Goal: Browse casually: Explore the website without a specific task or goal

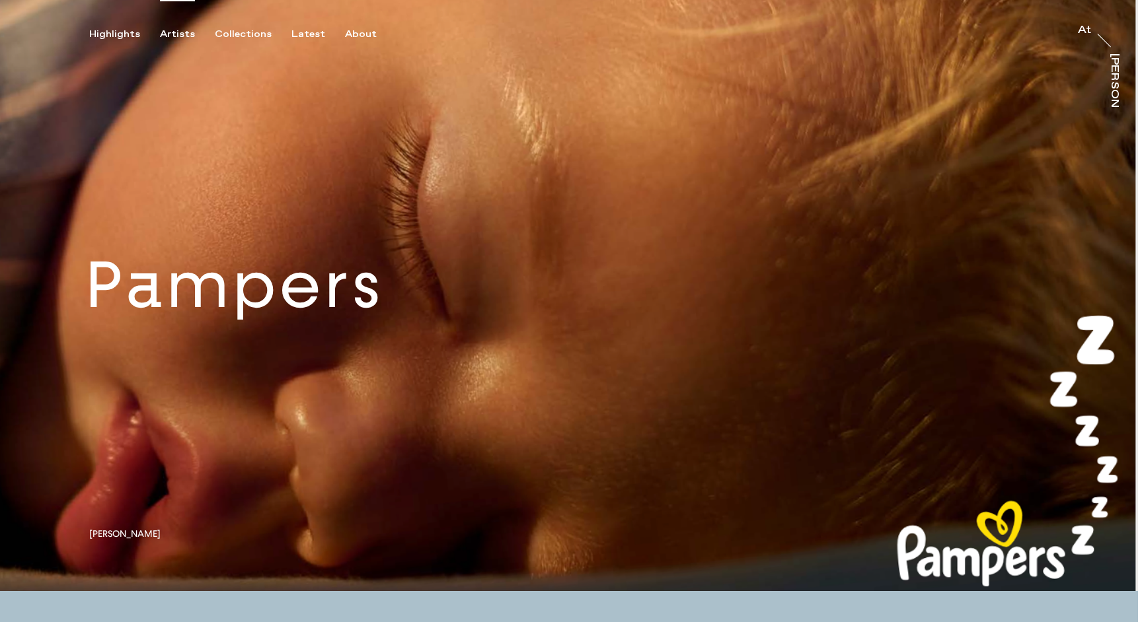
click at [184, 32] on div "Artists" at bounding box center [177, 34] width 35 height 12
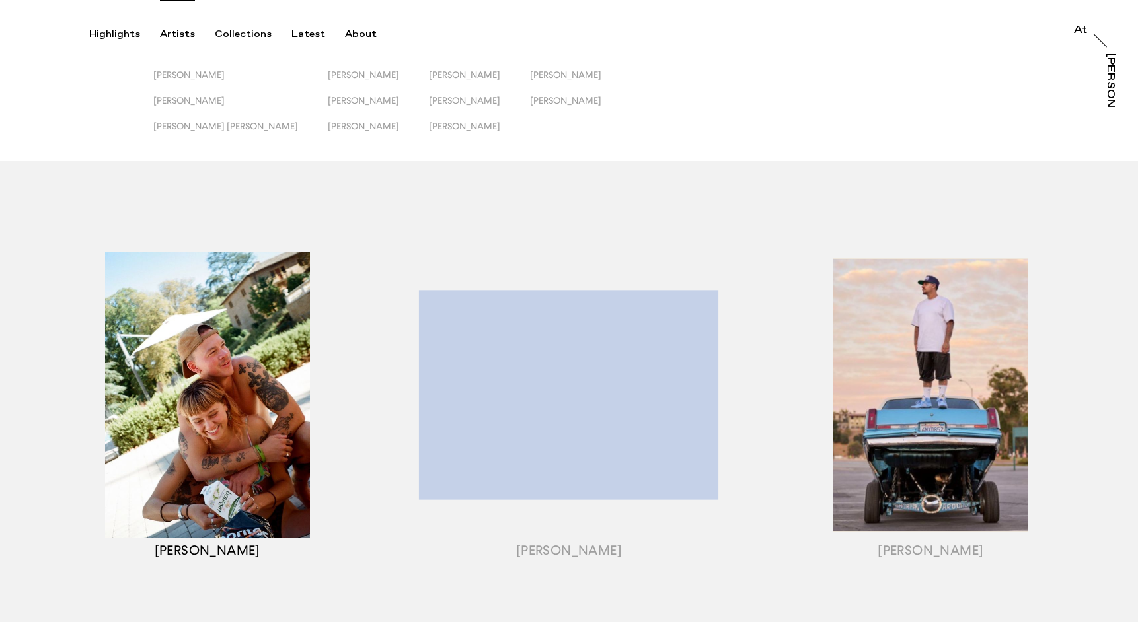
click at [243, 330] on div "button" at bounding box center [206, 412] width 361 height 412
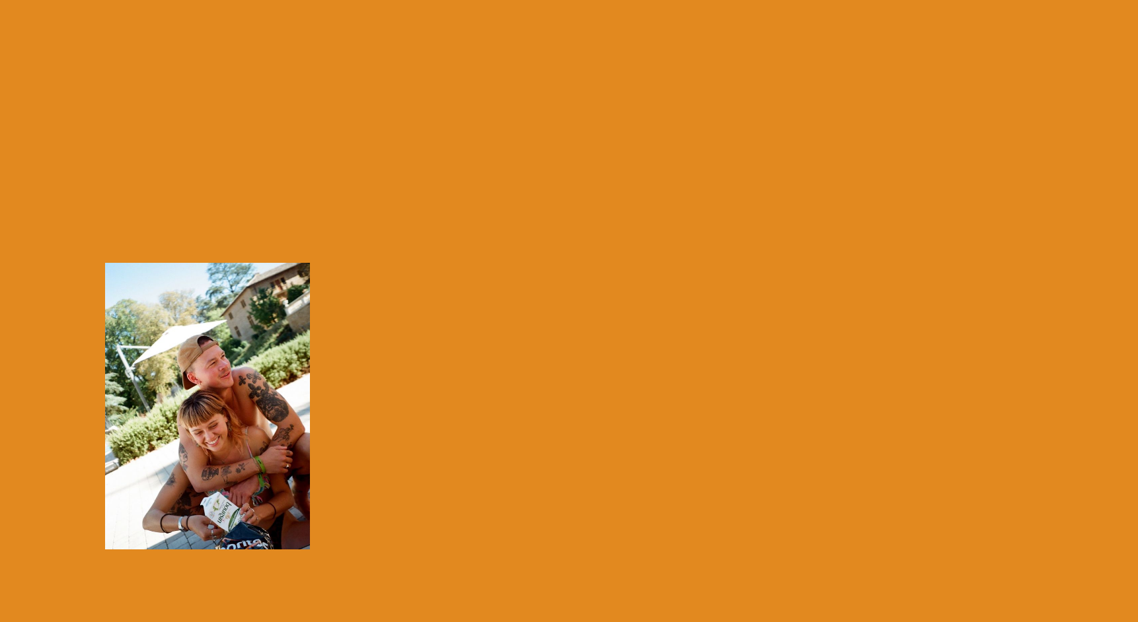
click at [243, 330] on div "button" at bounding box center [206, 412] width 361 height 412
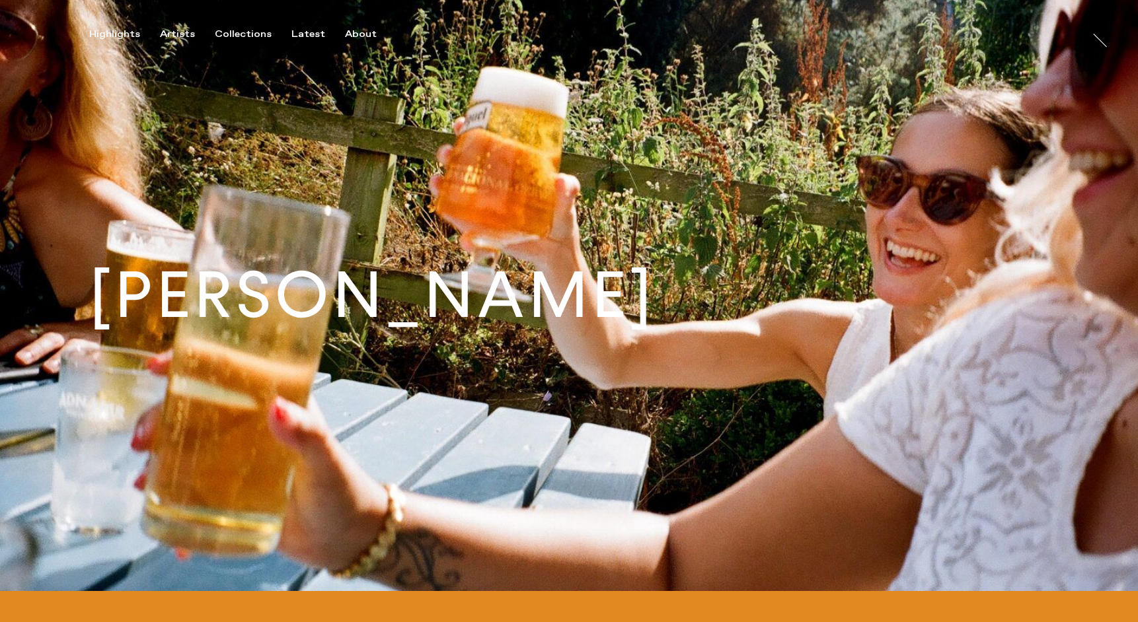
click at [278, 328] on h1 "[PERSON_NAME]" at bounding box center [372, 296] width 566 height 64
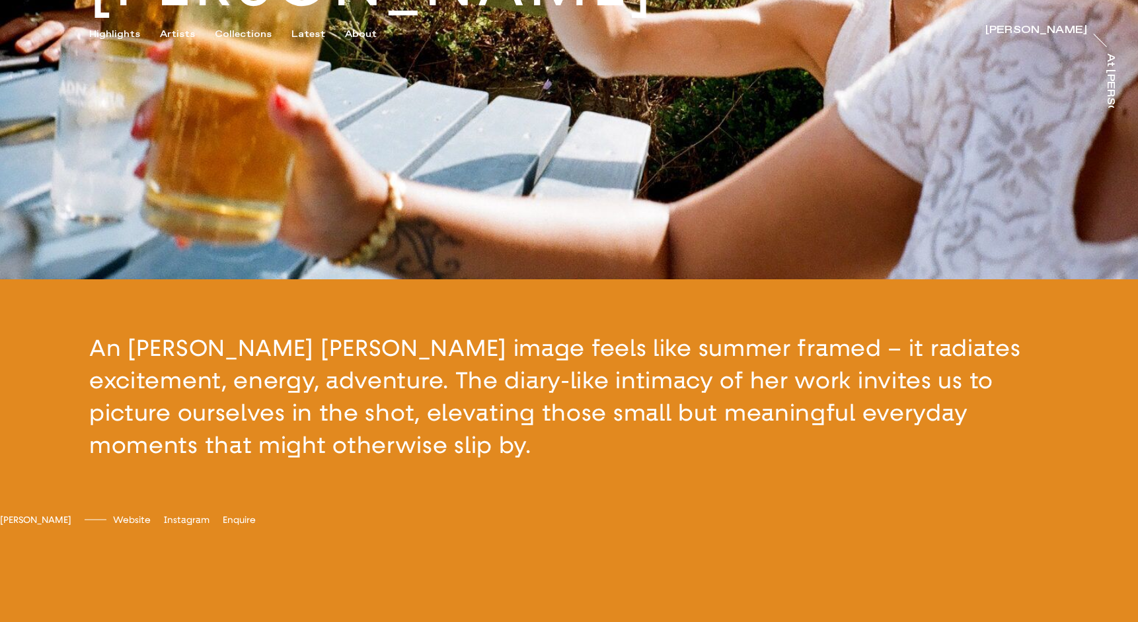
scroll to position [459, 0]
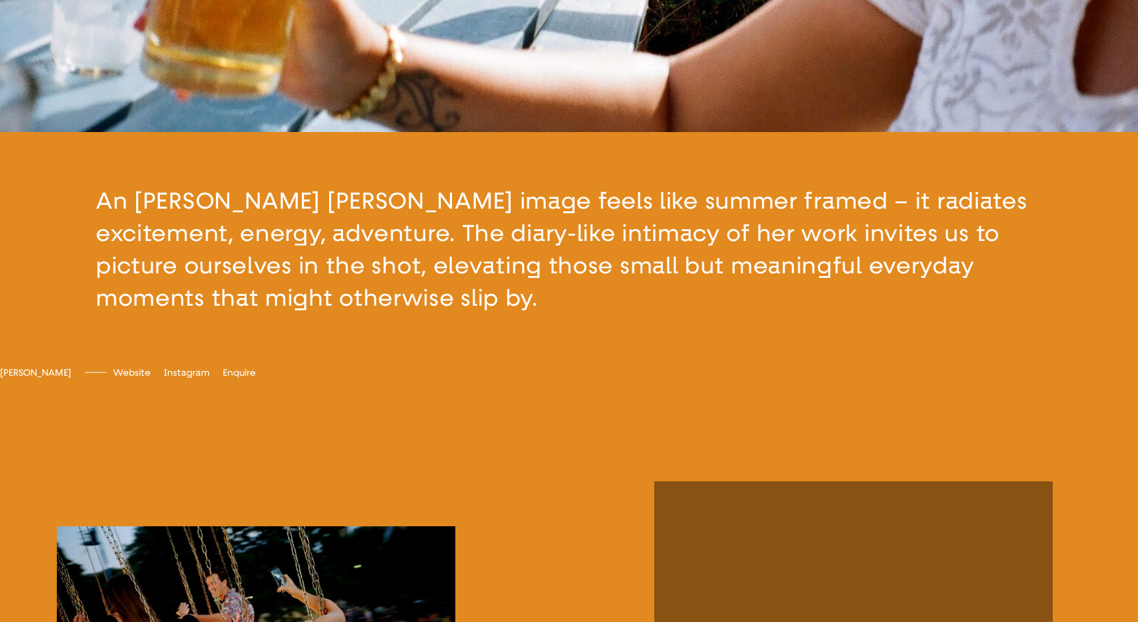
click at [453, 365] on button "button" at bounding box center [569, 249] width 1138 height 235
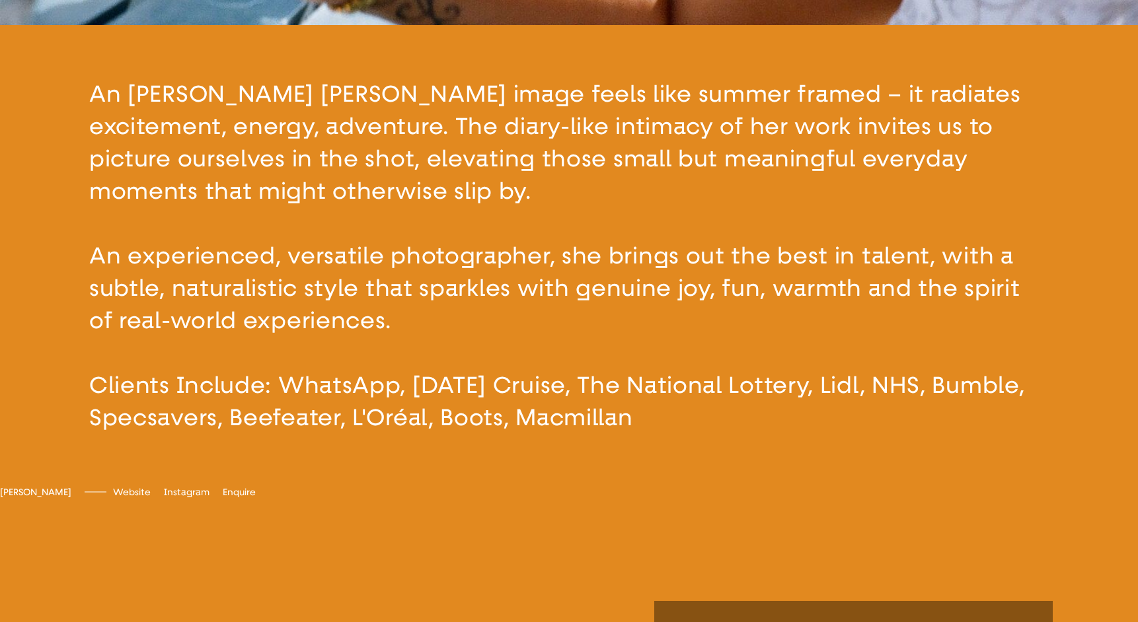
scroll to position [591, 0]
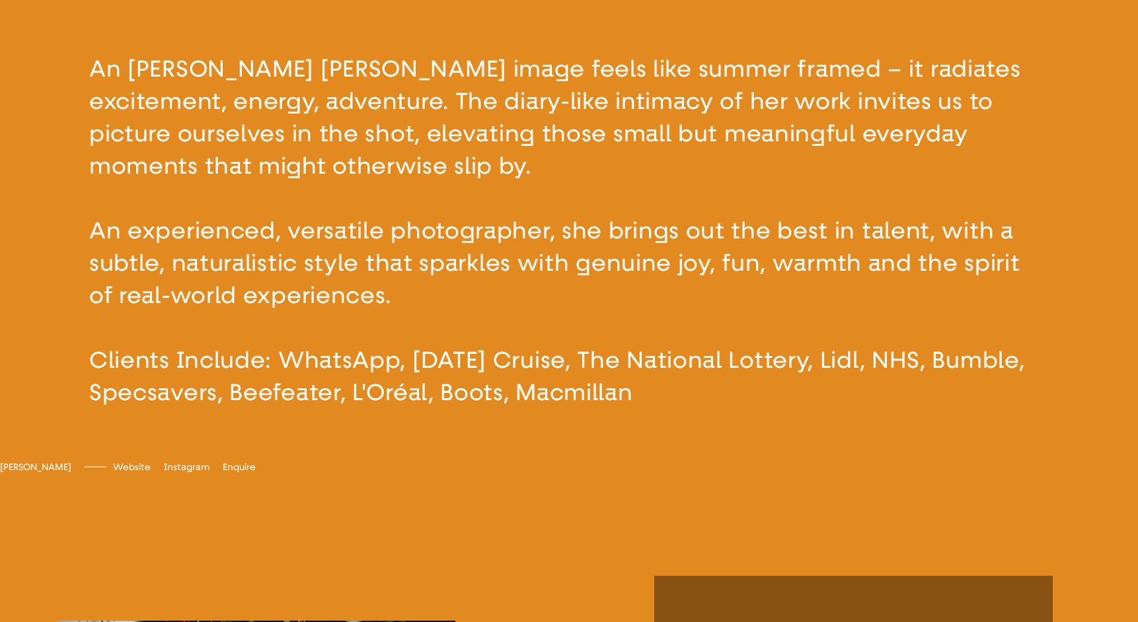
click at [361, 237] on button "button" at bounding box center [569, 231] width 1138 height 462
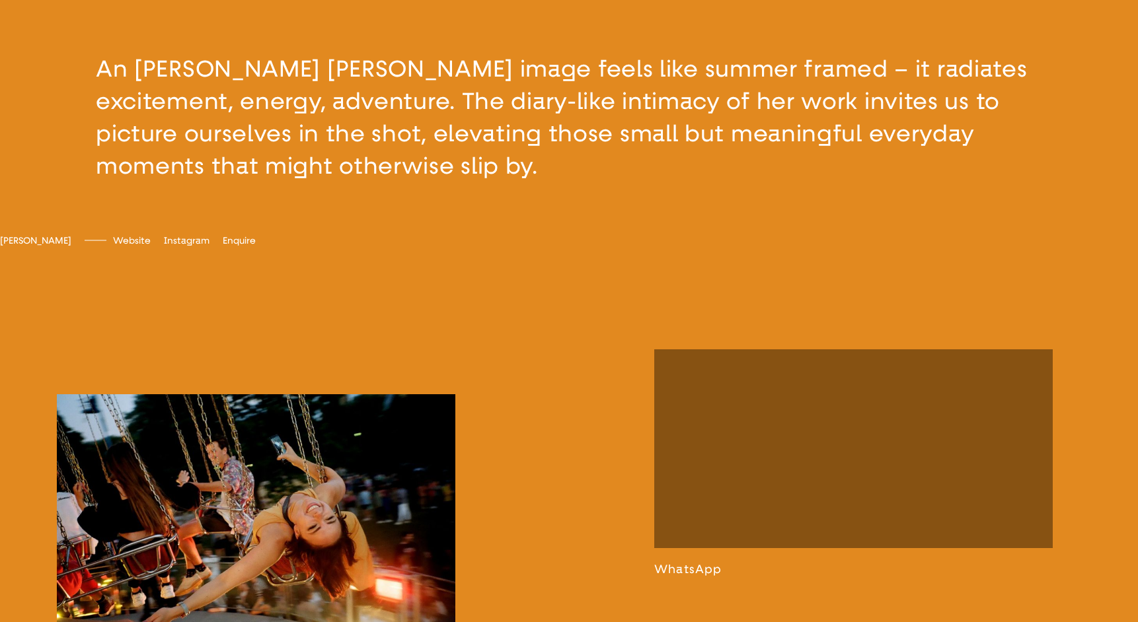
click at [281, 170] on button "button" at bounding box center [569, 117] width 1138 height 235
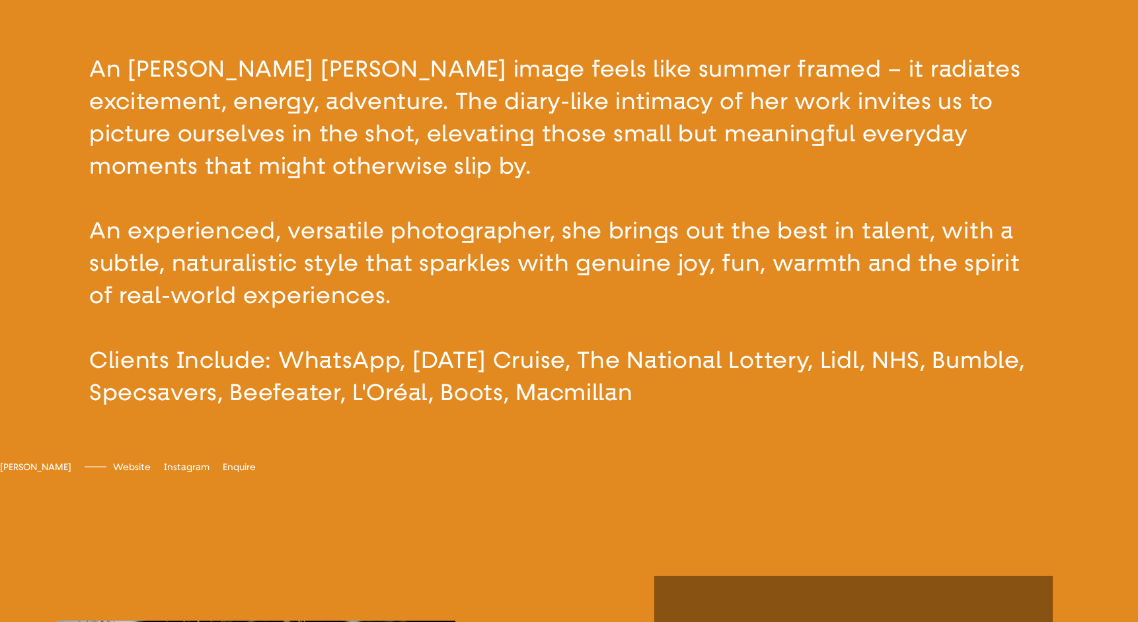
click at [281, 170] on button "button" at bounding box center [569, 231] width 1138 height 462
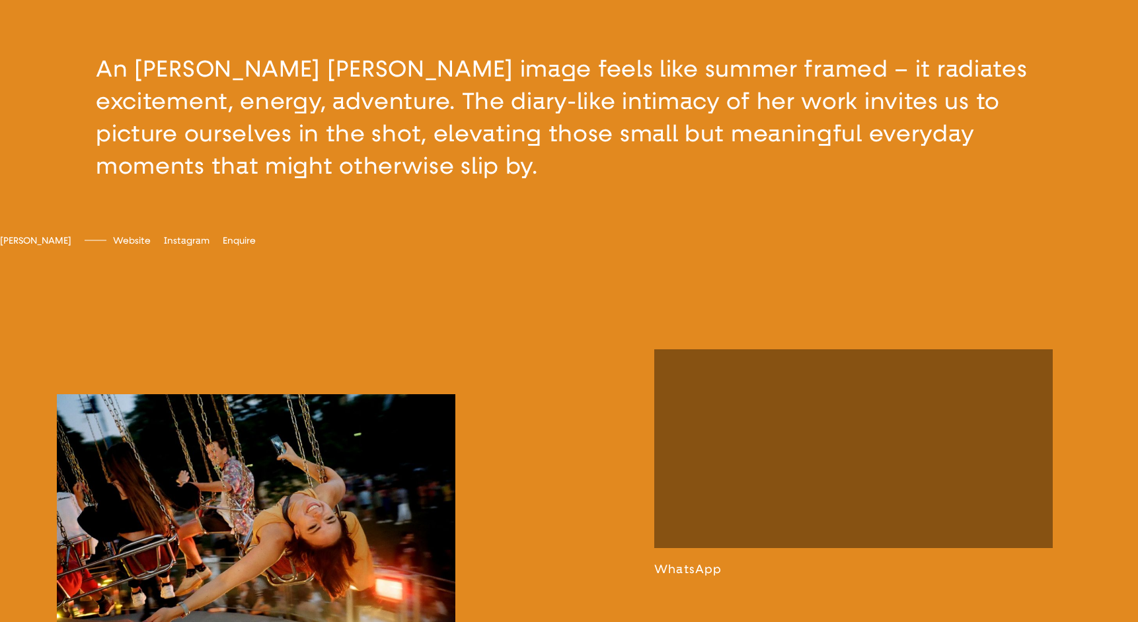
click at [82, 204] on button "button" at bounding box center [569, 117] width 1138 height 235
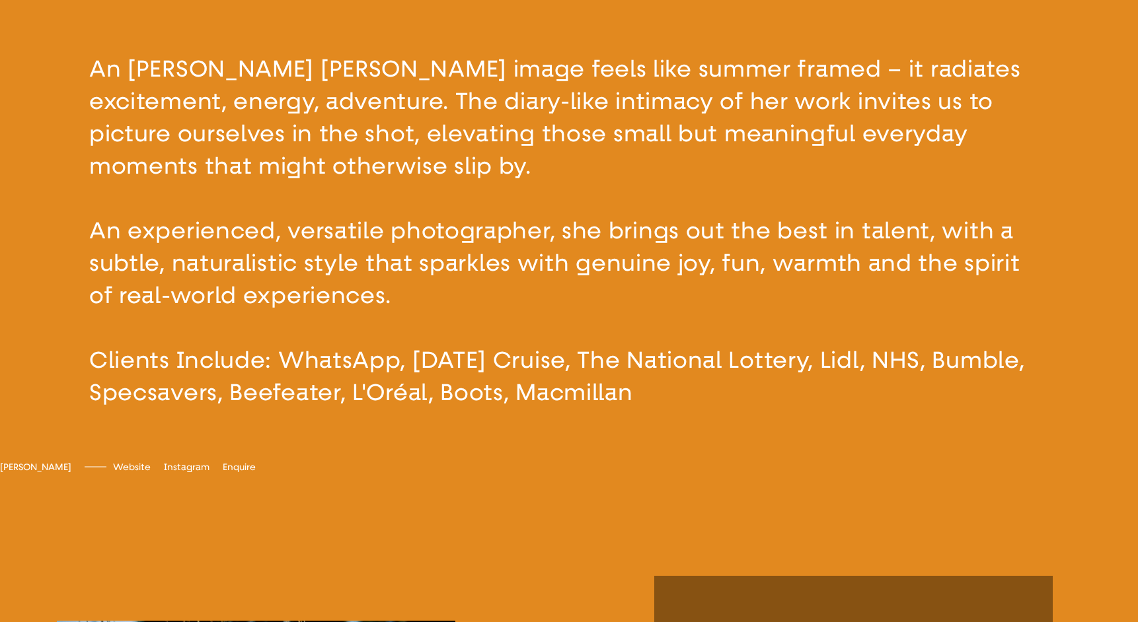
click at [82, 204] on button "button" at bounding box center [569, 231] width 1138 height 462
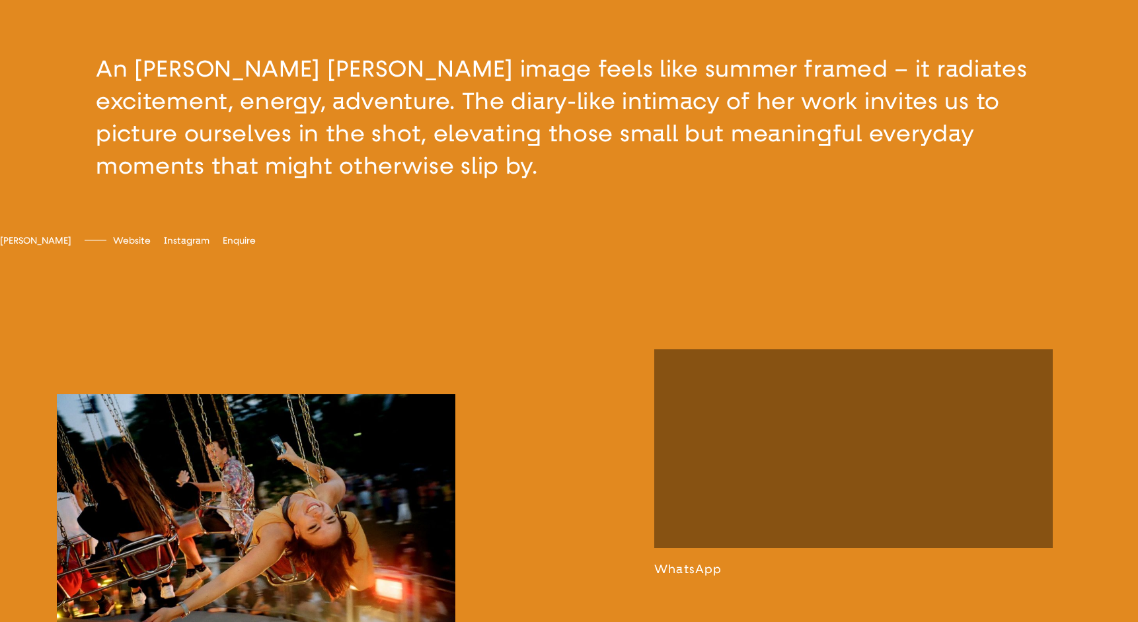
click at [114, 196] on button "button" at bounding box center [569, 117] width 1138 height 235
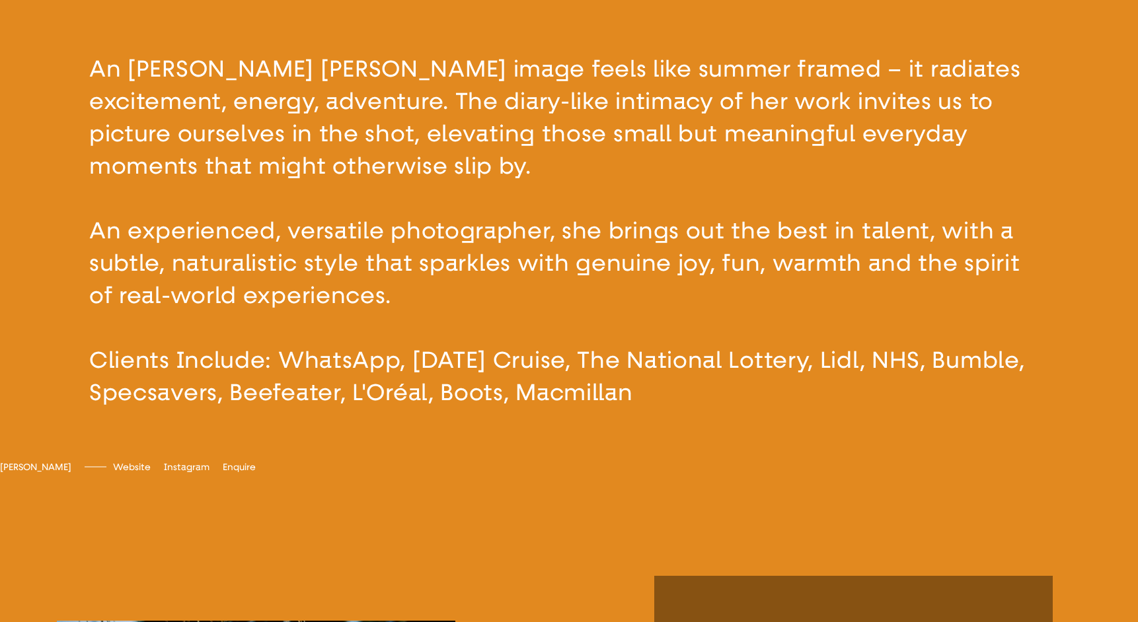
click at [116, 194] on button "button" at bounding box center [569, 231] width 1138 height 462
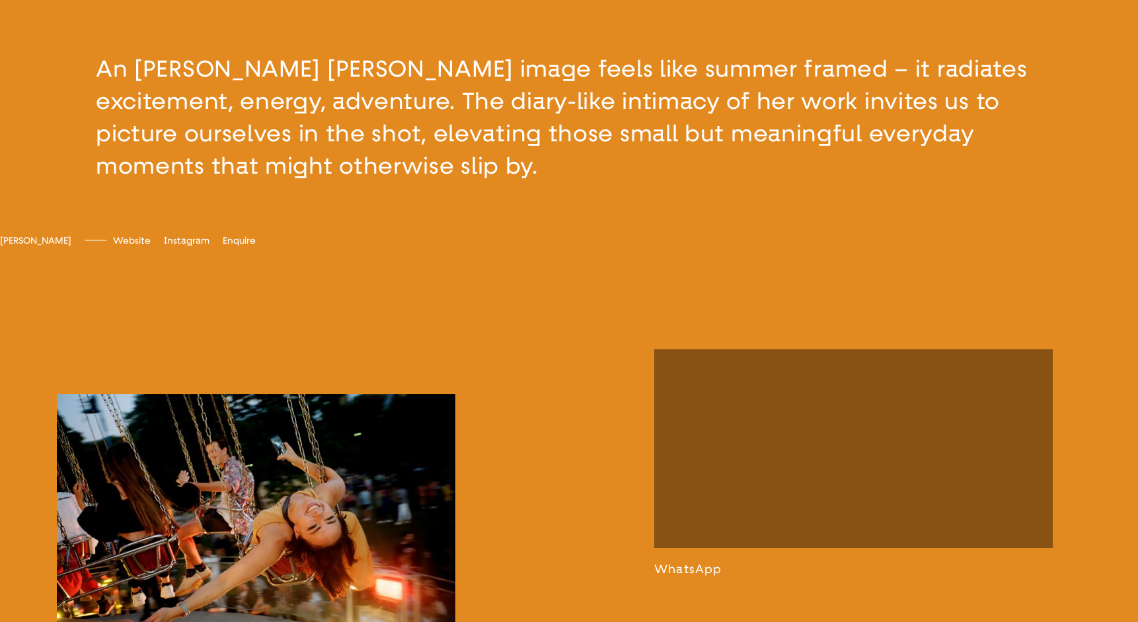
click at [229, 121] on button "button" at bounding box center [569, 117] width 1138 height 235
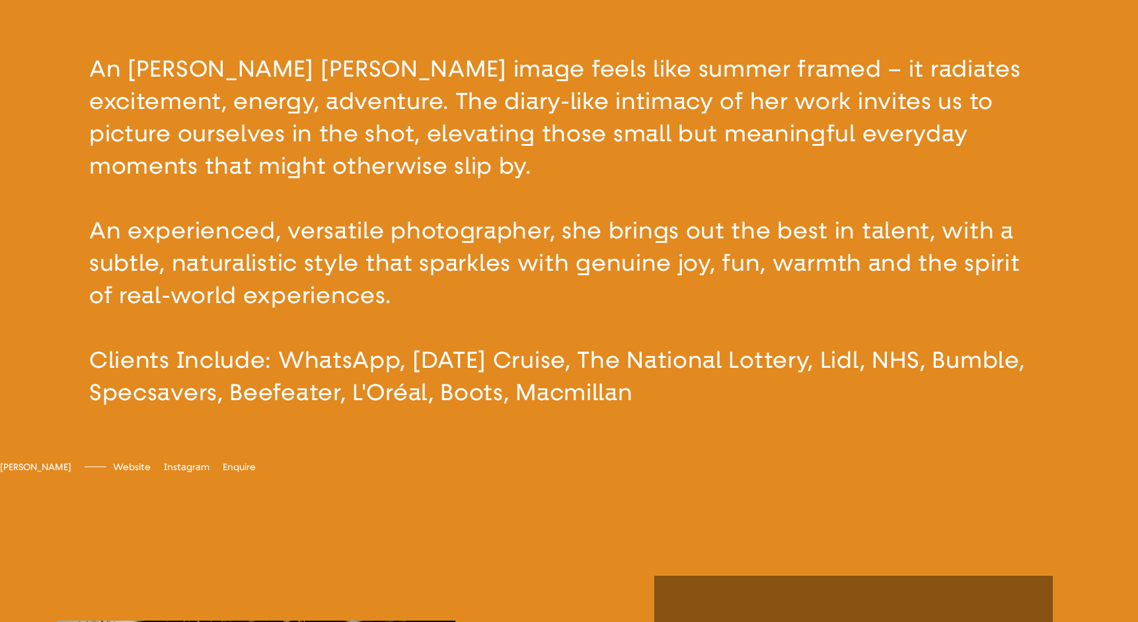
drag, startPoint x: 75, startPoint y: 229, endPoint x: 601, endPoint y: 394, distance: 552.0
click at [601, 394] on button "button" at bounding box center [569, 231] width 1138 height 462
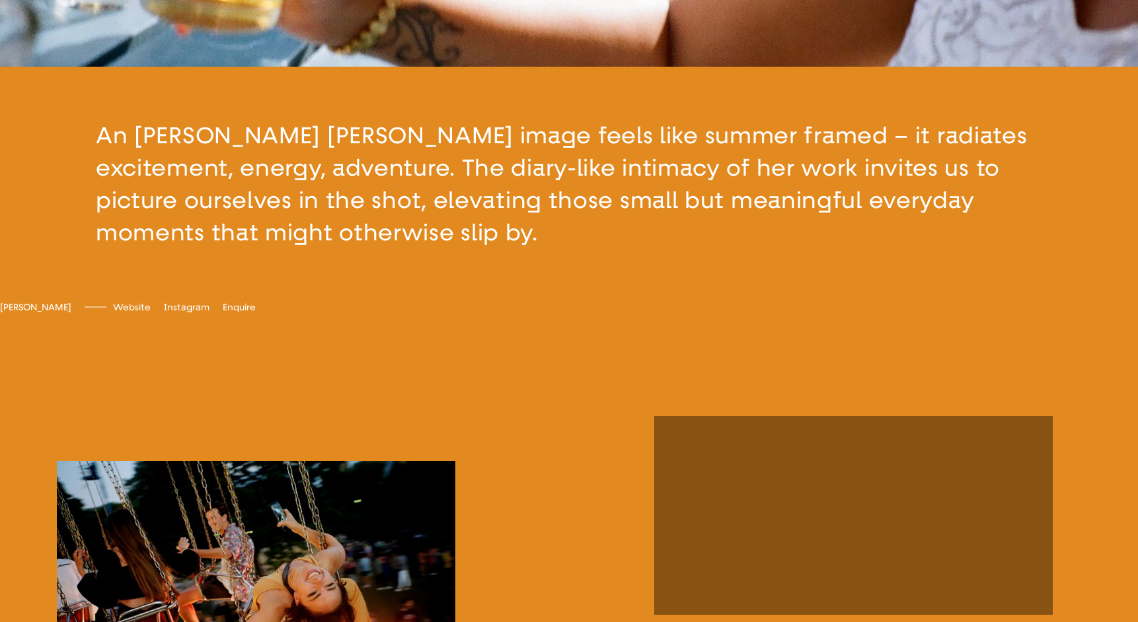
scroll to position [523, 0]
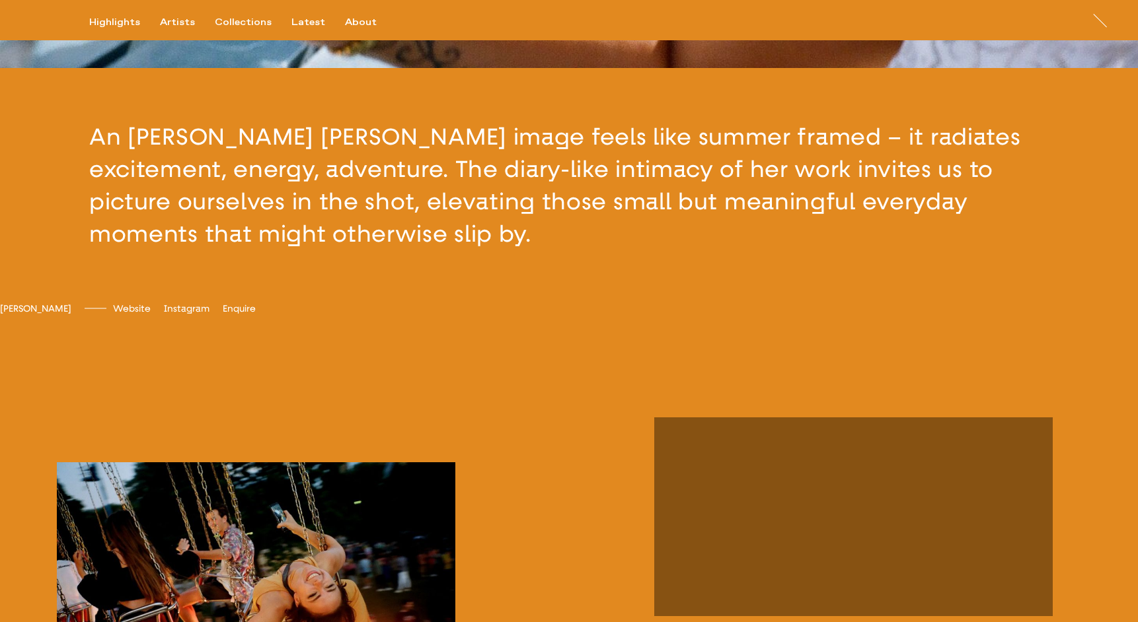
click at [394, 334] on div "[PERSON_NAME] [PERSON_NAME] Website [DOMAIN_NAME] Instagram emilyscarlettromain…" at bounding box center [569, 343] width 1138 height 80
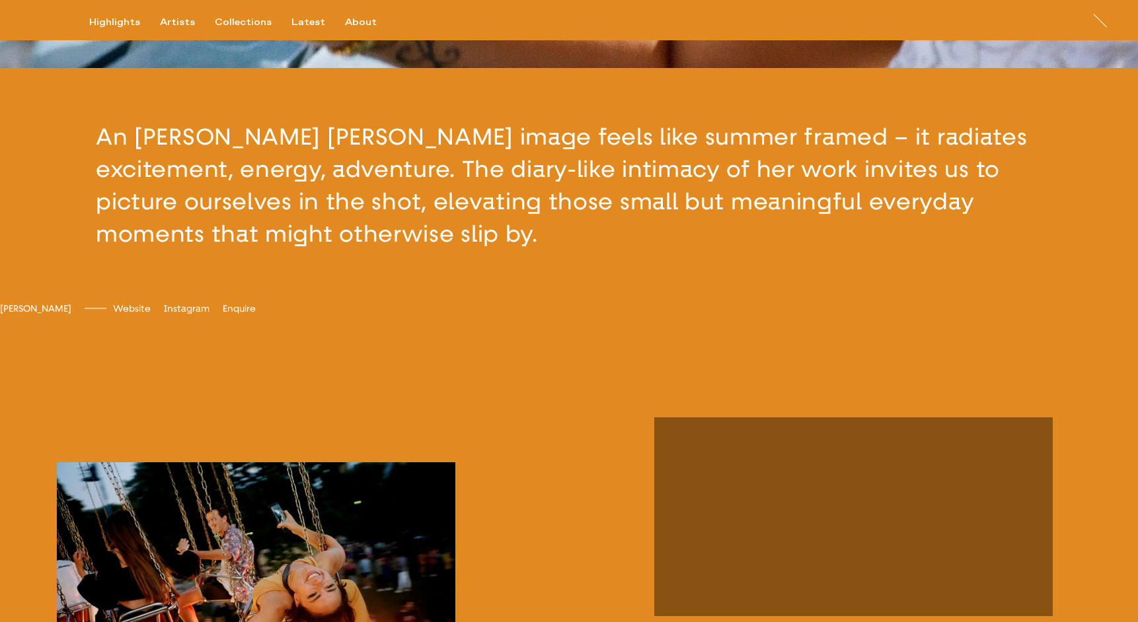
click at [334, 223] on button "button" at bounding box center [569, 185] width 1138 height 235
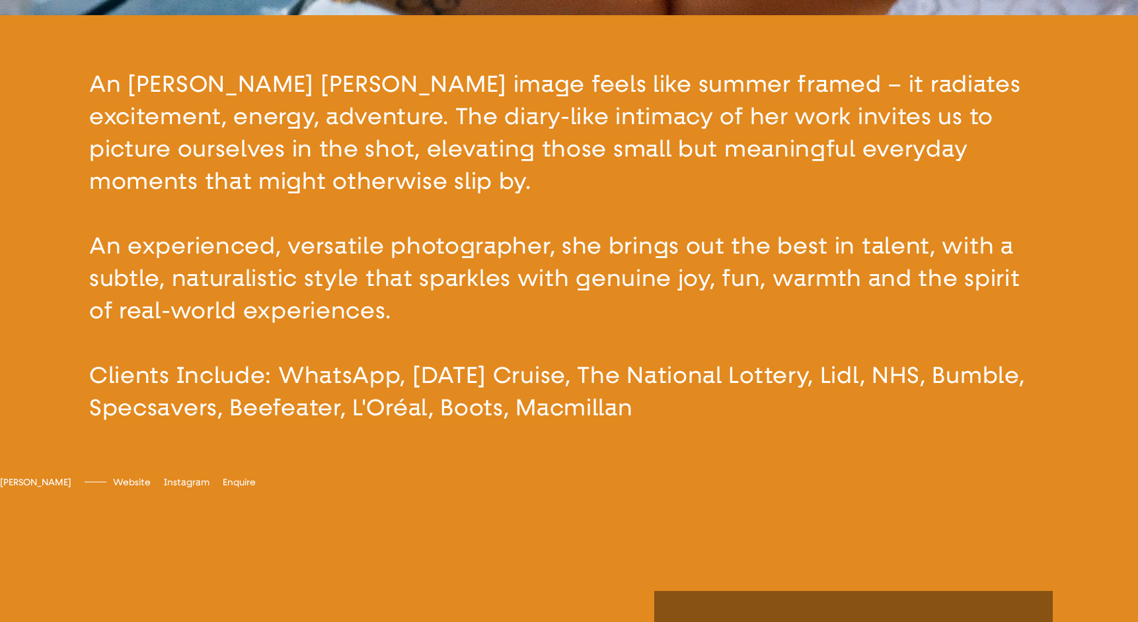
scroll to position [591, 0]
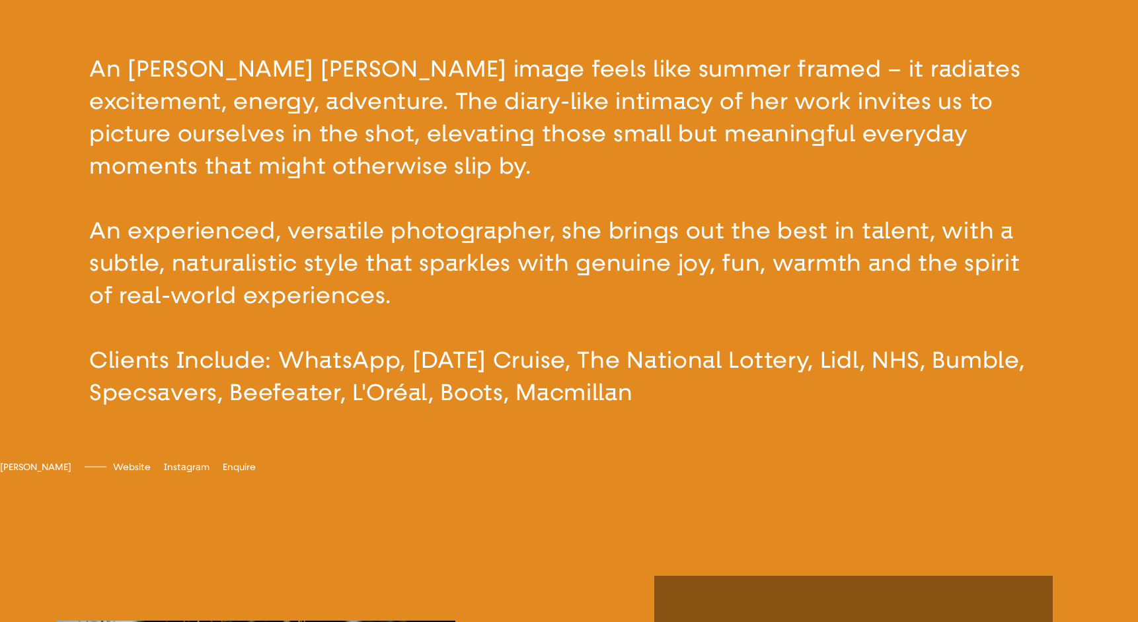
click at [334, 223] on button "button" at bounding box center [569, 231] width 1138 height 462
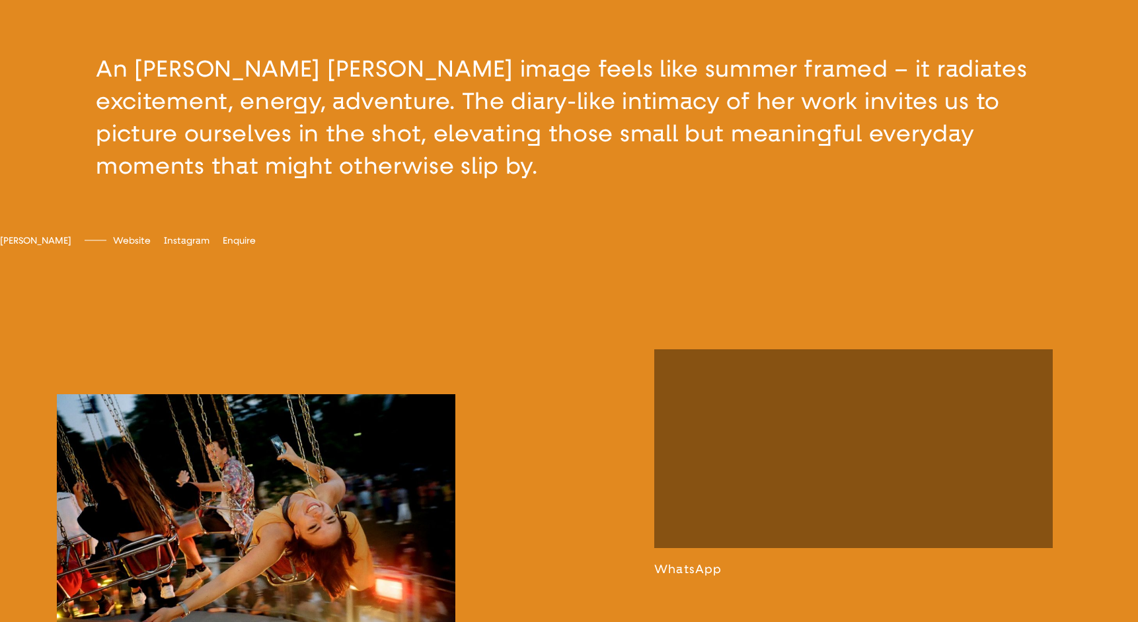
click at [278, 135] on button "button" at bounding box center [569, 117] width 1138 height 235
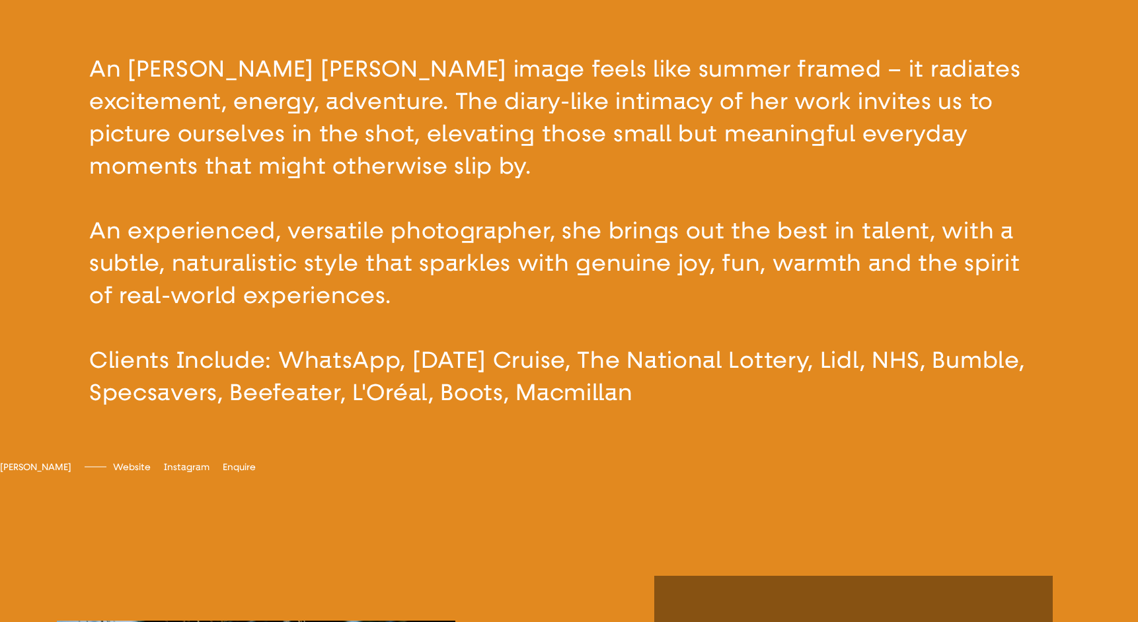
click at [278, 135] on button "button" at bounding box center [569, 231] width 1138 height 462
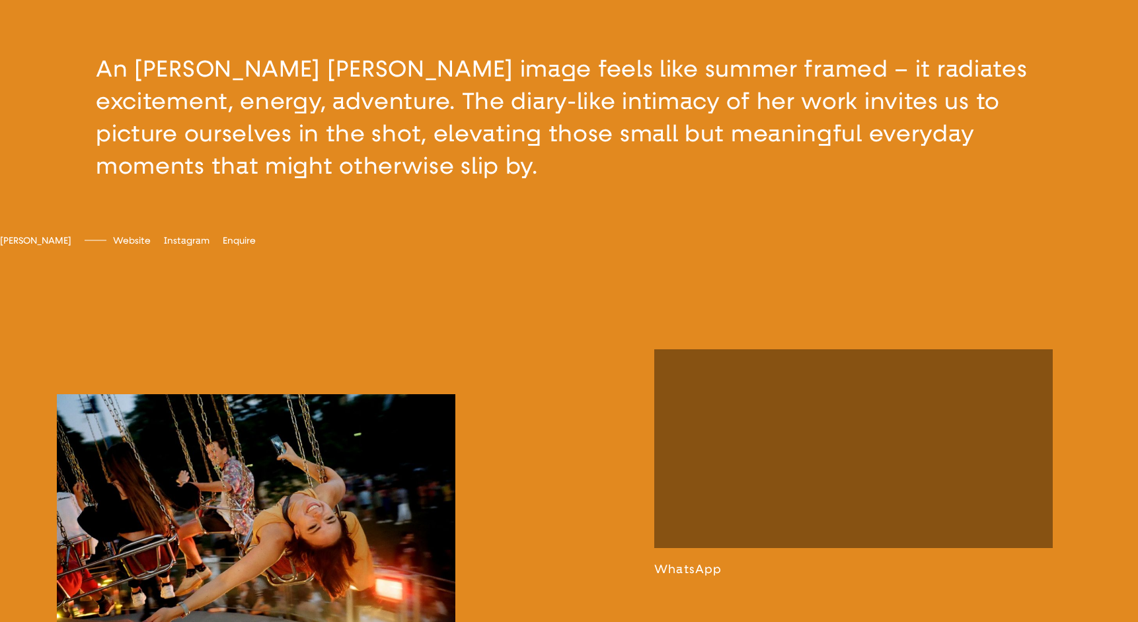
click at [278, 135] on button "button" at bounding box center [569, 117] width 1138 height 235
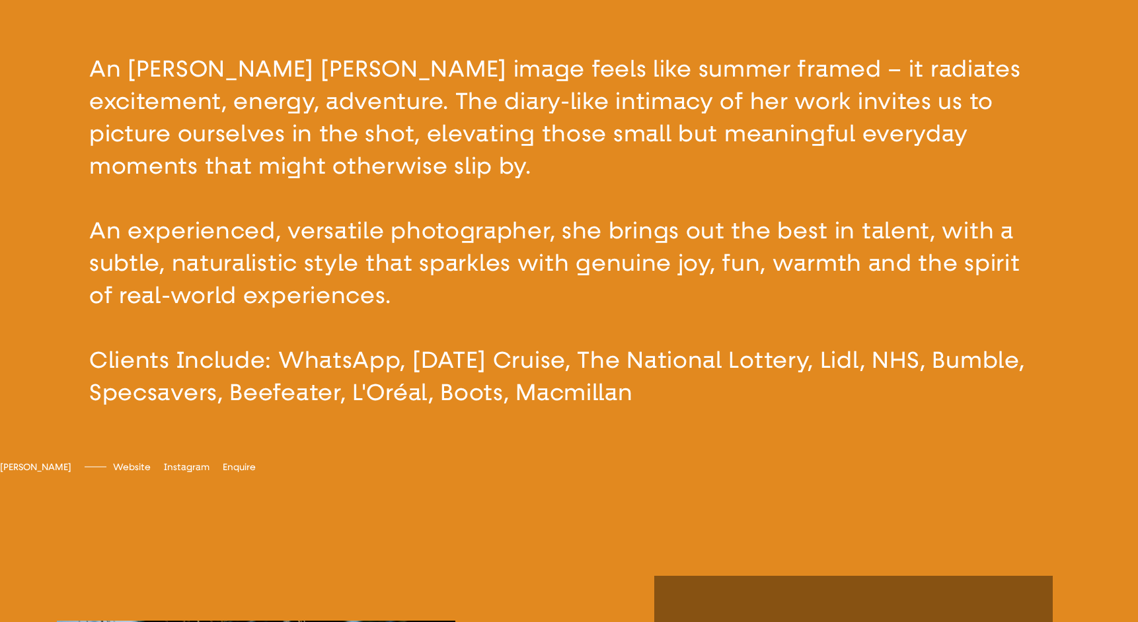
click at [278, 135] on button "button" at bounding box center [569, 231] width 1138 height 462
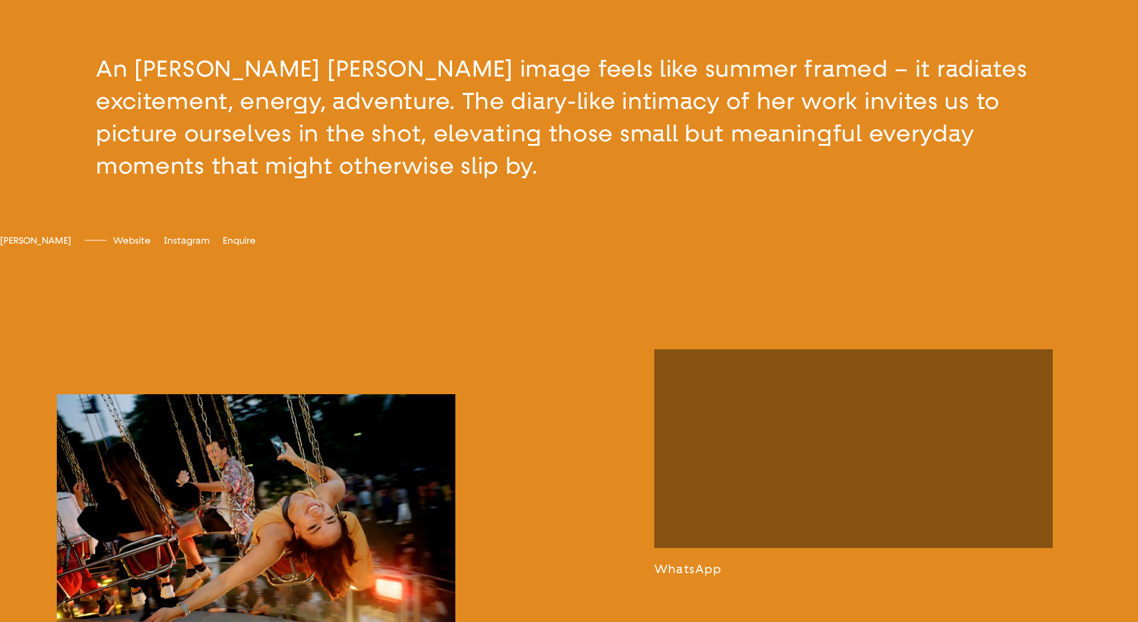
click at [278, 135] on button "button" at bounding box center [569, 117] width 1138 height 235
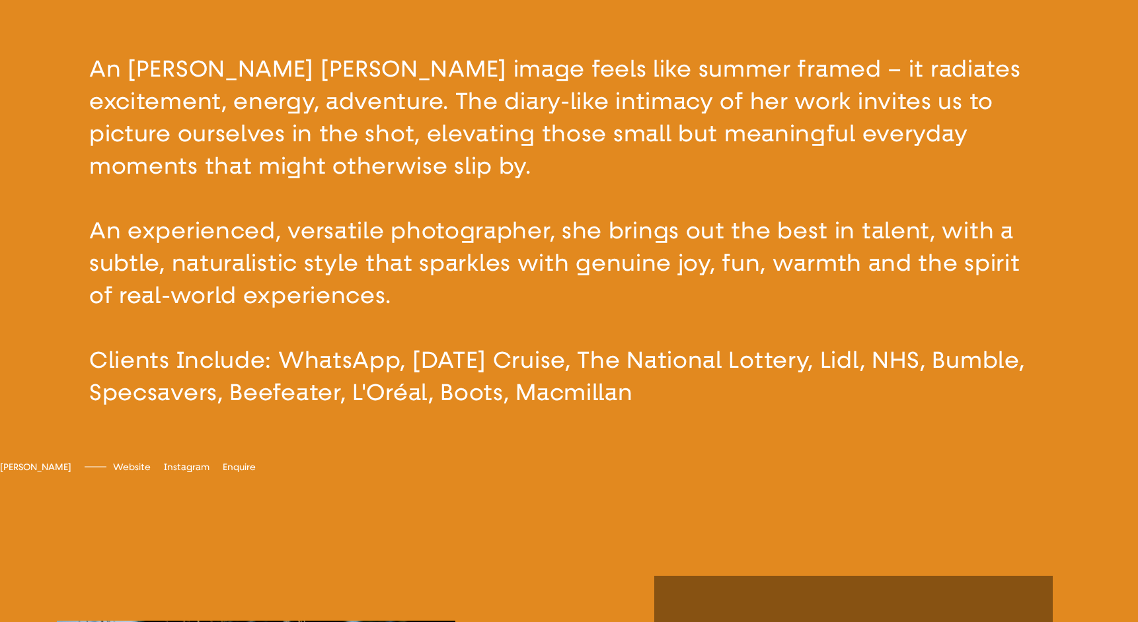
click at [278, 135] on button "button" at bounding box center [569, 231] width 1138 height 462
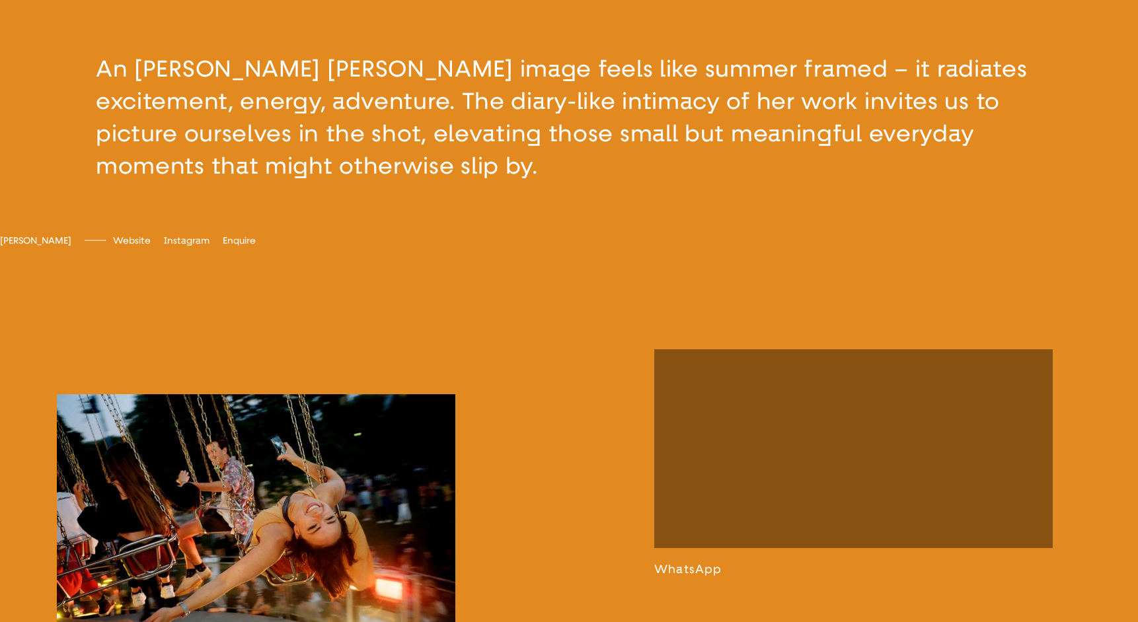
click at [286, 149] on button "button" at bounding box center [569, 117] width 1138 height 235
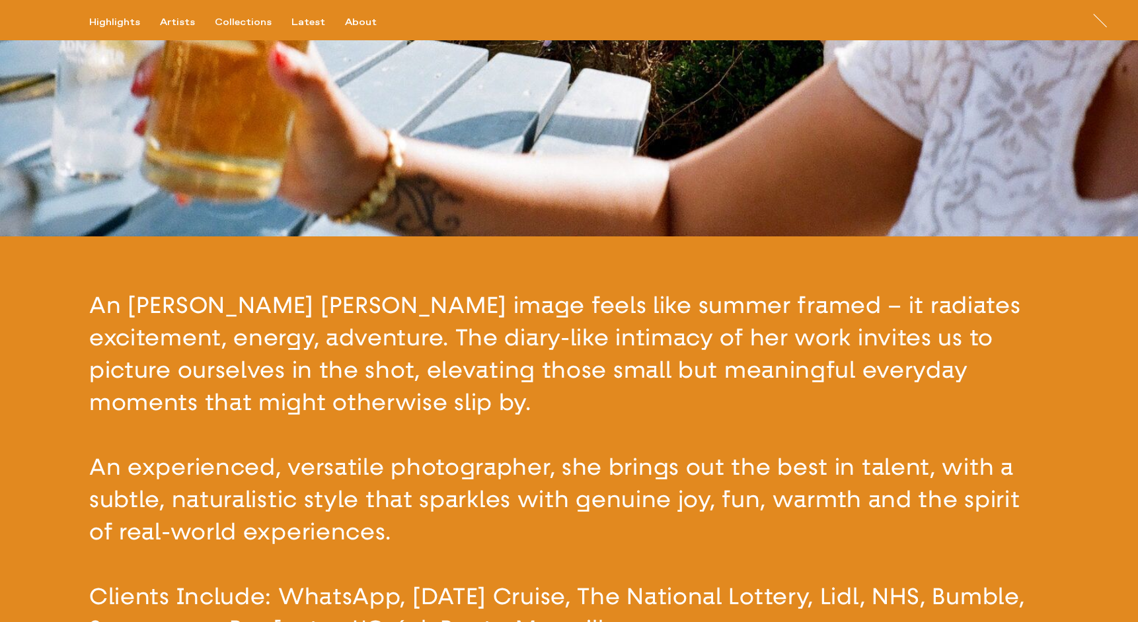
click at [344, 381] on button "button" at bounding box center [569, 468] width 1138 height 462
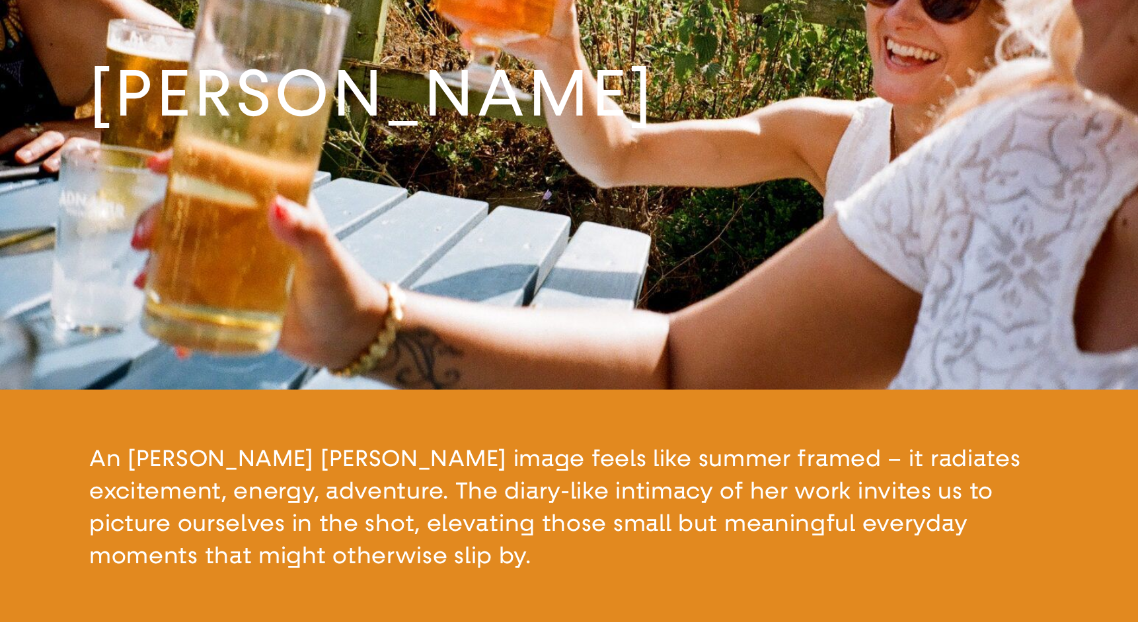
scroll to position [0, 0]
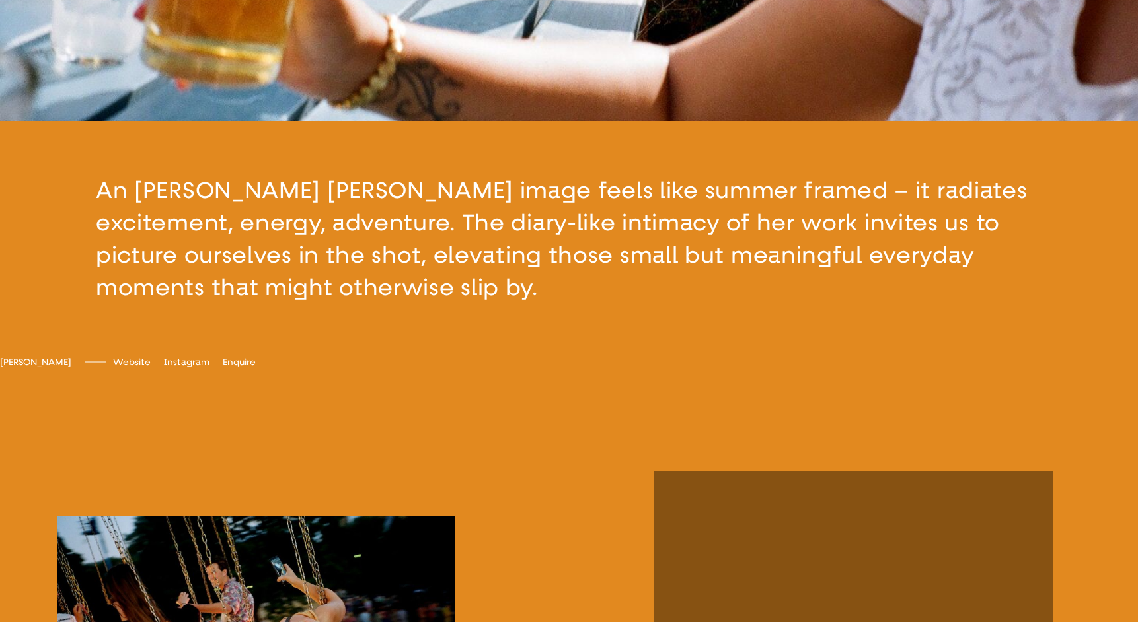
click at [334, 257] on button "button" at bounding box center [569, 239] width 1138 height 235
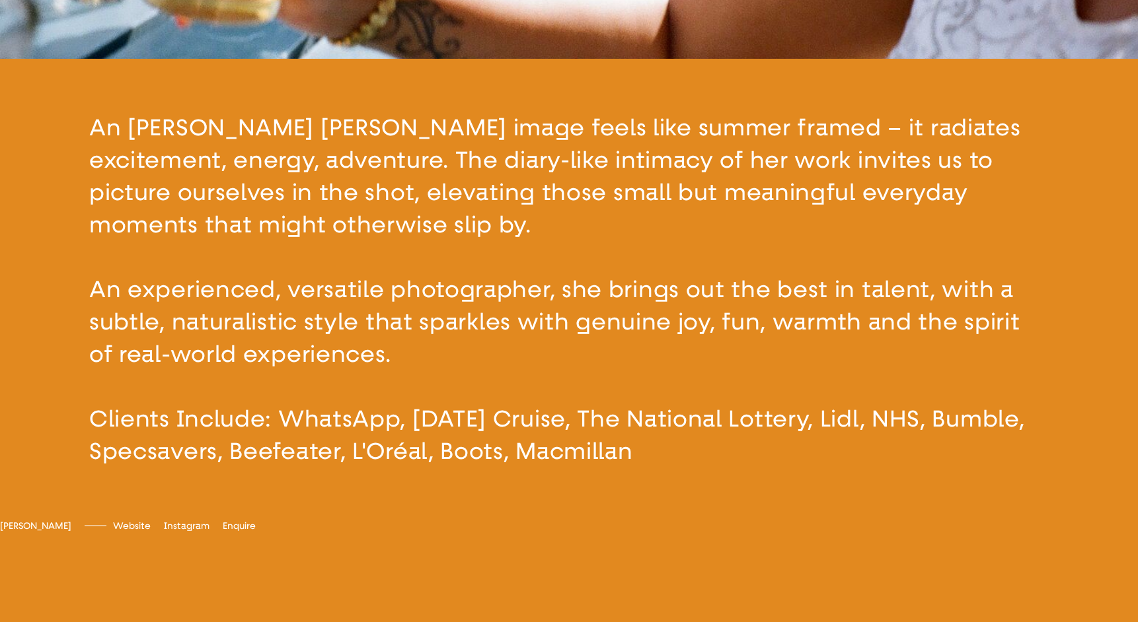
scroll to position [591, 0]
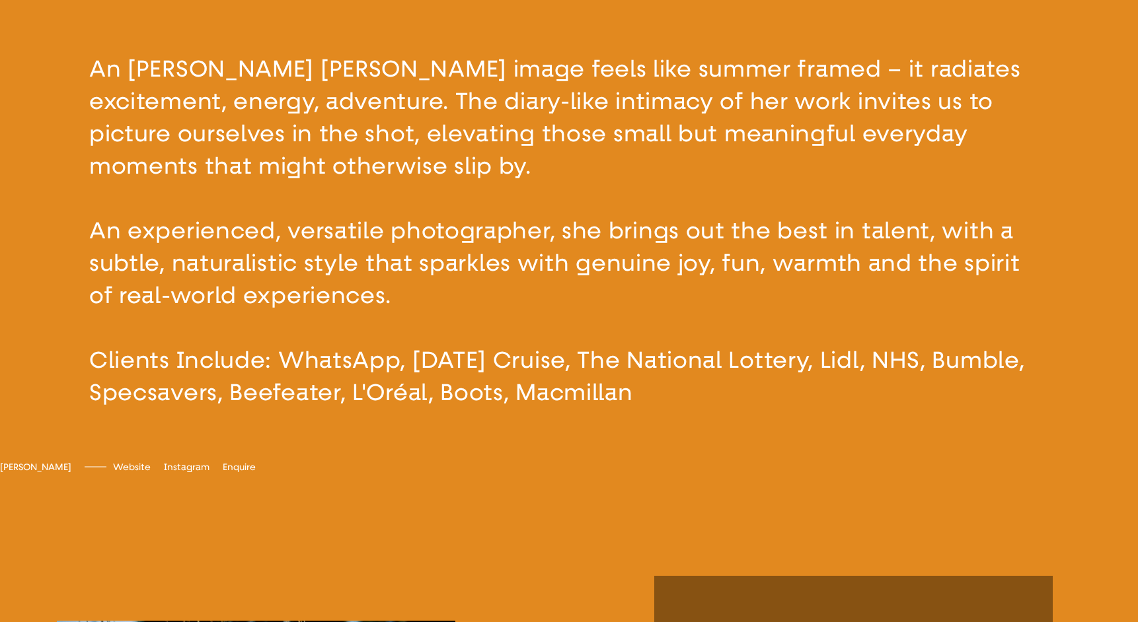
click at [260, 141] on button "button" at bounding box center [569, 231] width 1138 height 462
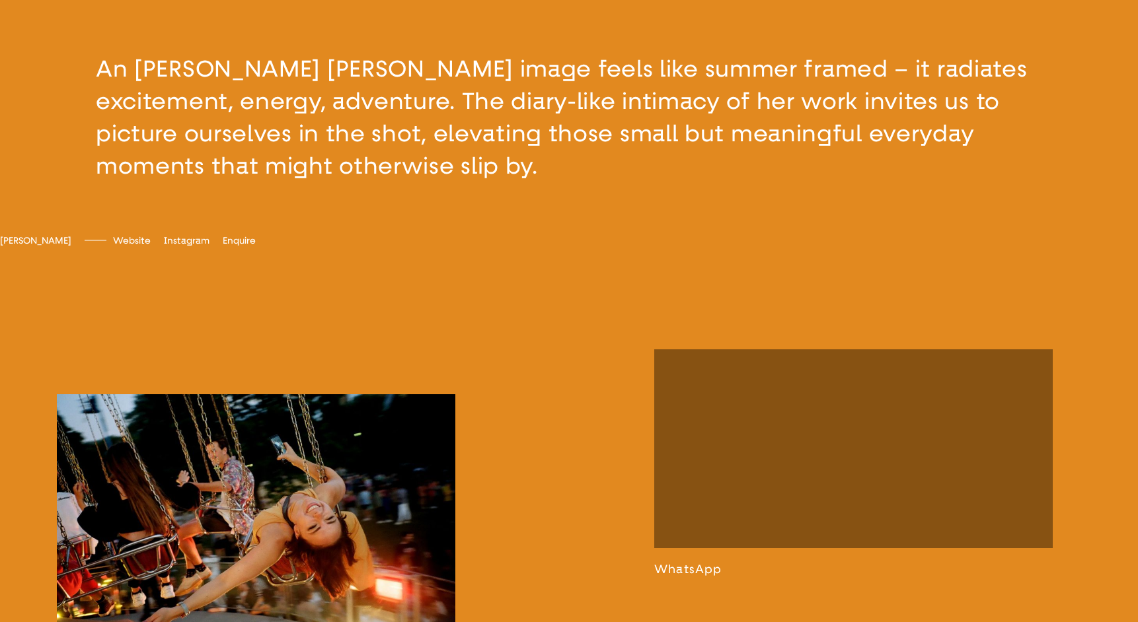
click at [279, 156] on button "button" at bounding box center [569, 117] width 1138 height 235
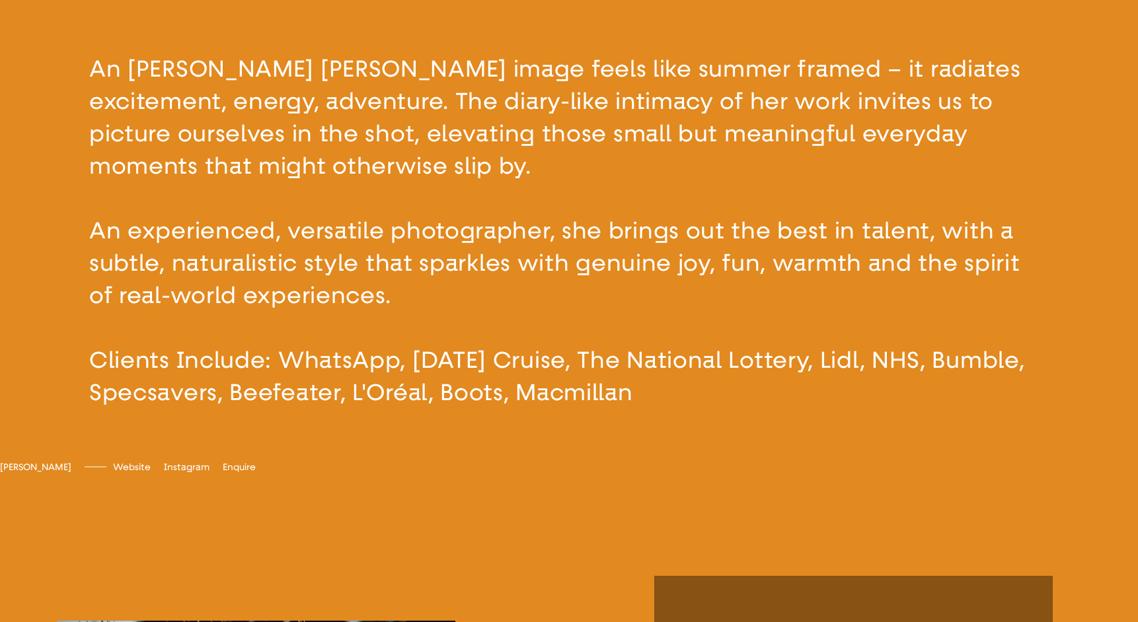
click at [279, 156] on button "button" at bounding box center [569, 231] width 1138 height 462
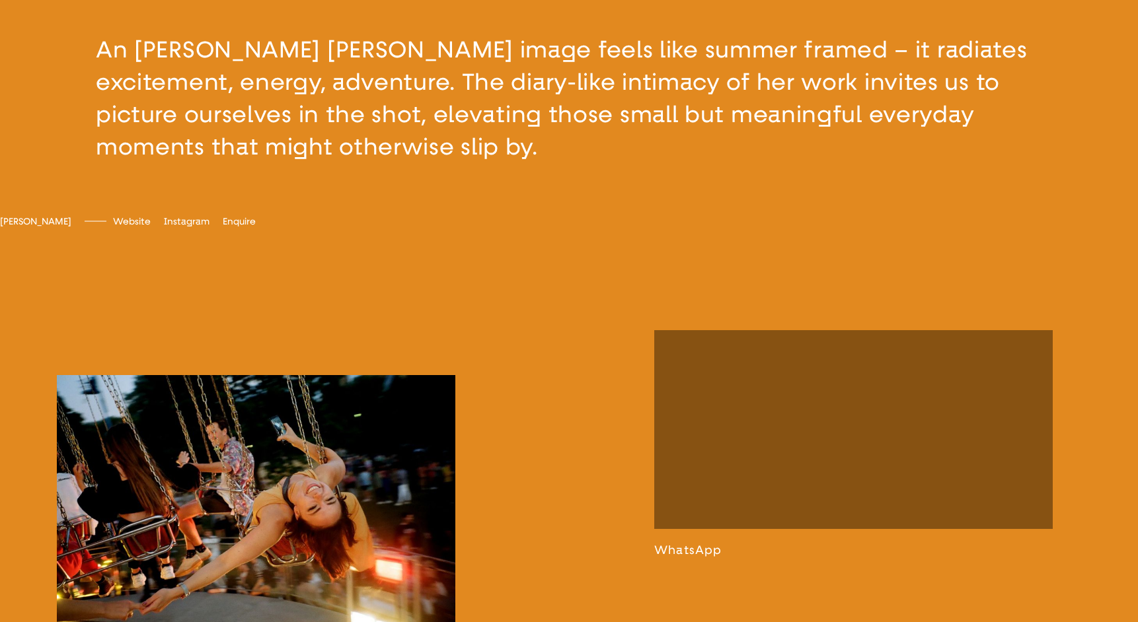
scroll to position [599, 0]
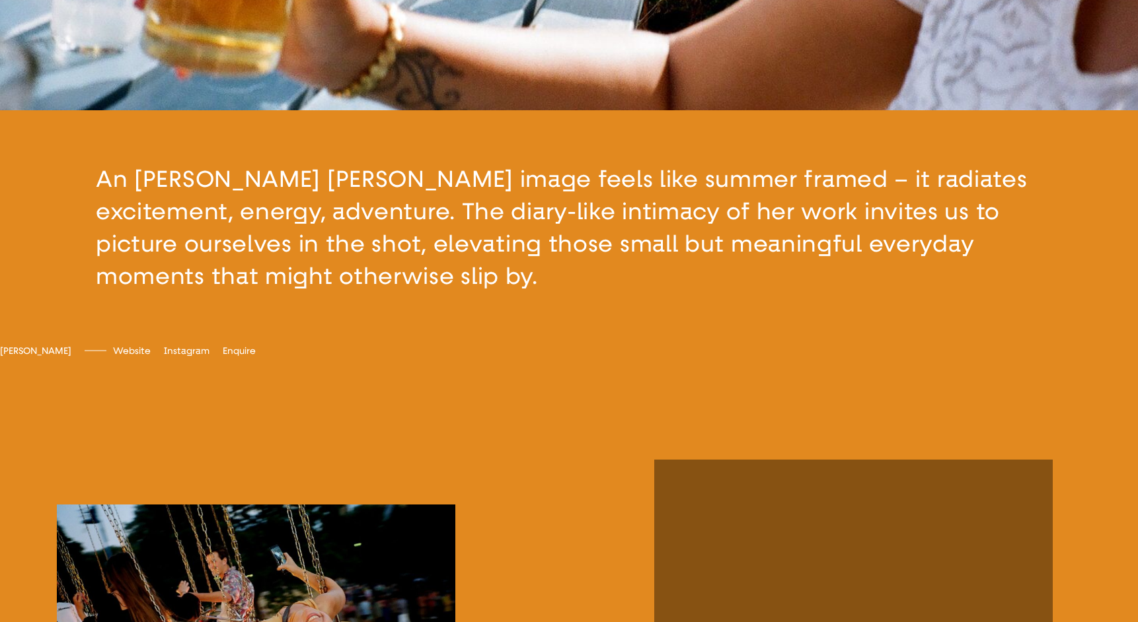
click at [170, 272] on button "button" at bounding box center [569, 227] width 1138 height 235
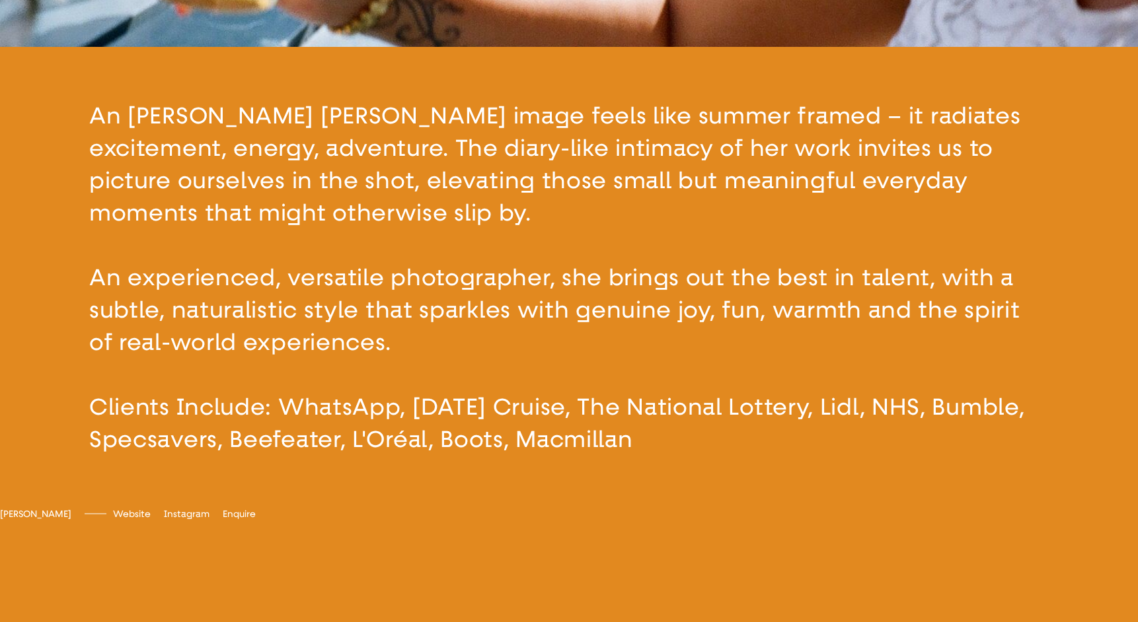
scroll to position [591, 0]
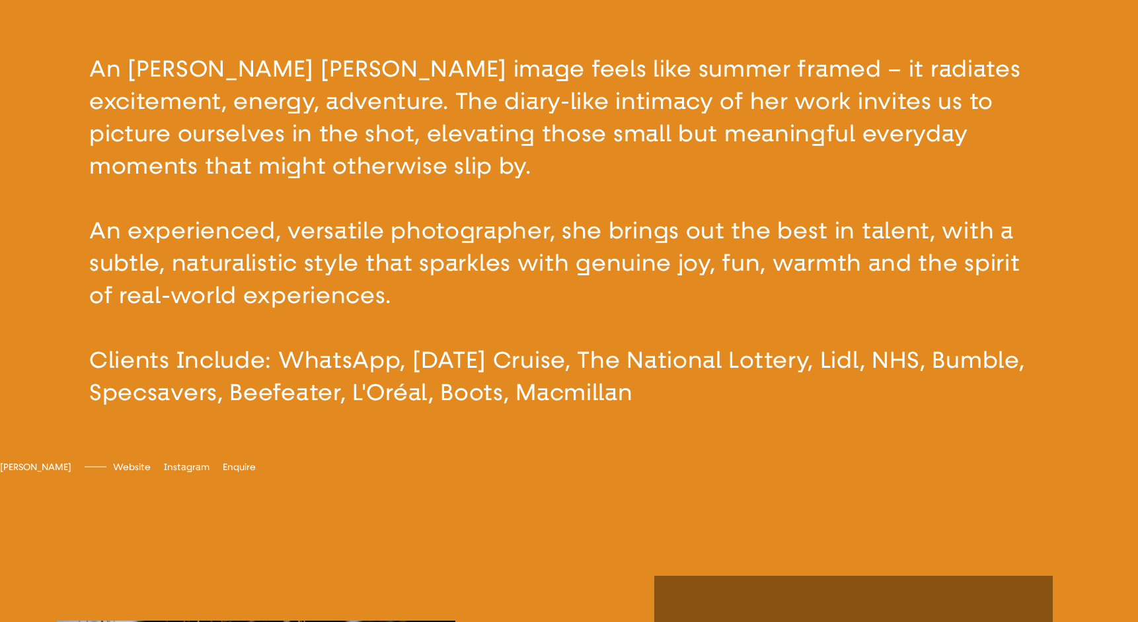
click at [16, 279] on button "button" at bounding box center [569, 231] width 1138 height 462
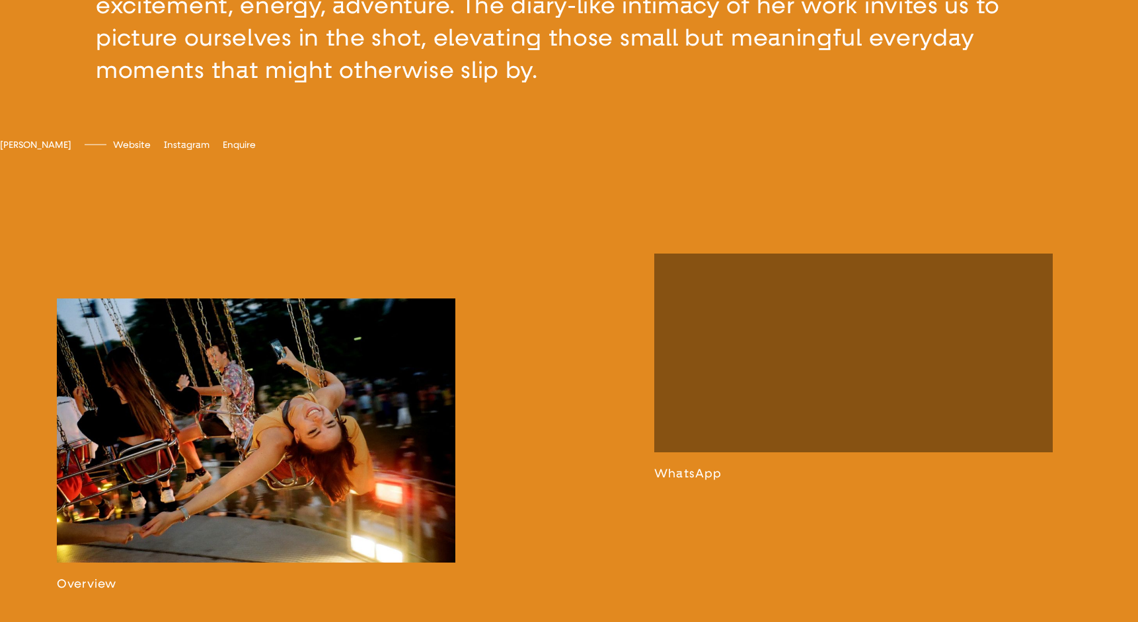
scroll to position [556, 0]
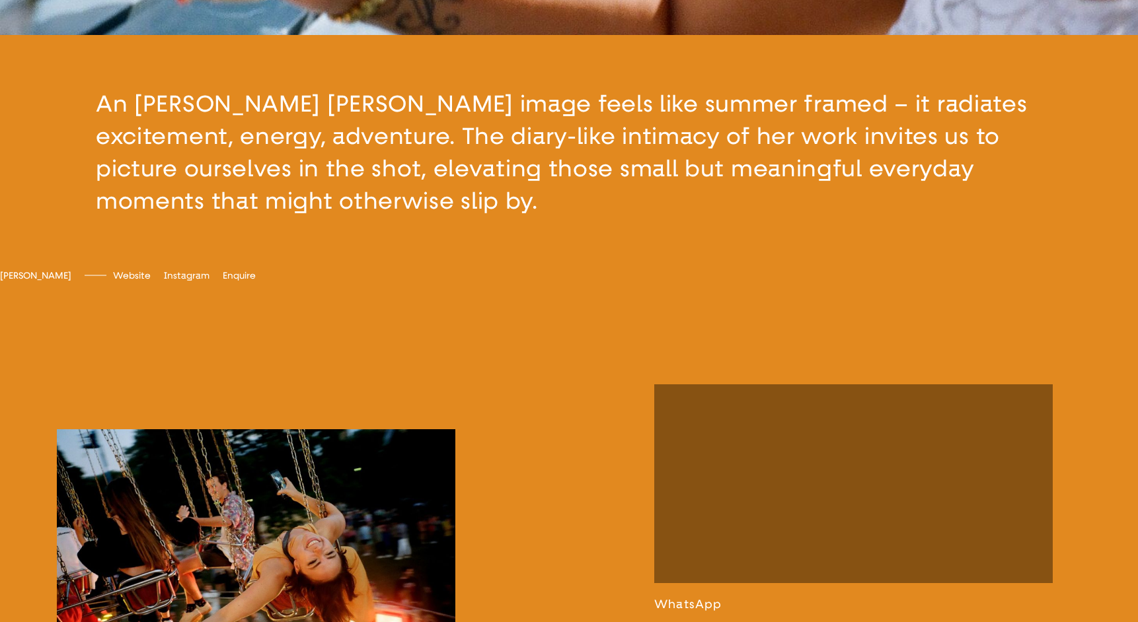
click at [225, 144] on button "button" at bounding box center [569, 152] width 1138 height 235
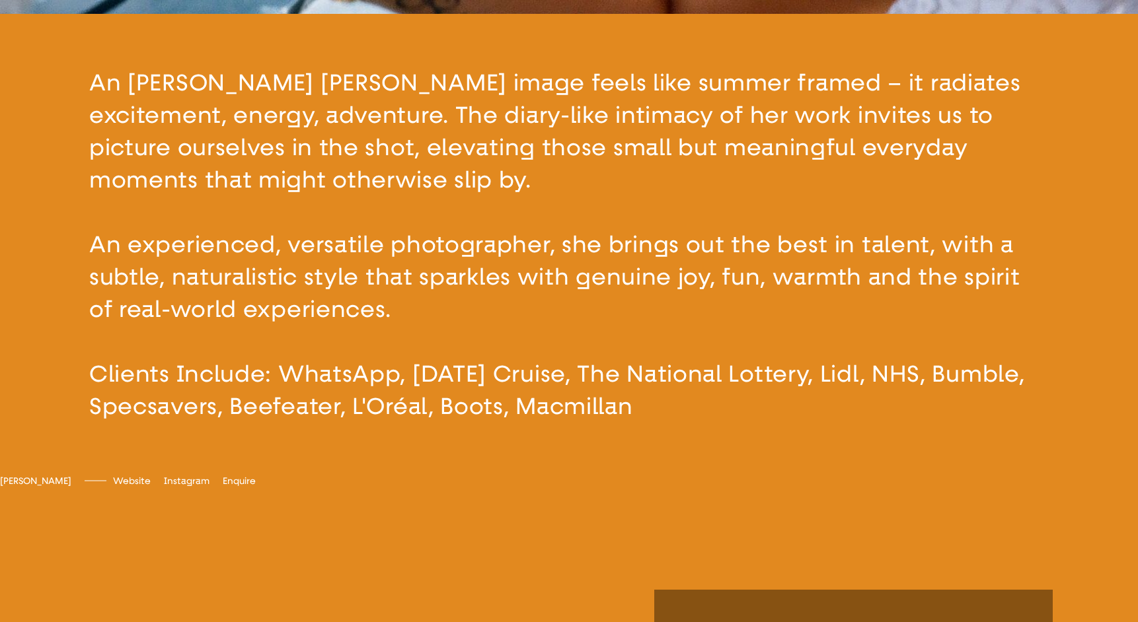
scroll to position [591, 0]
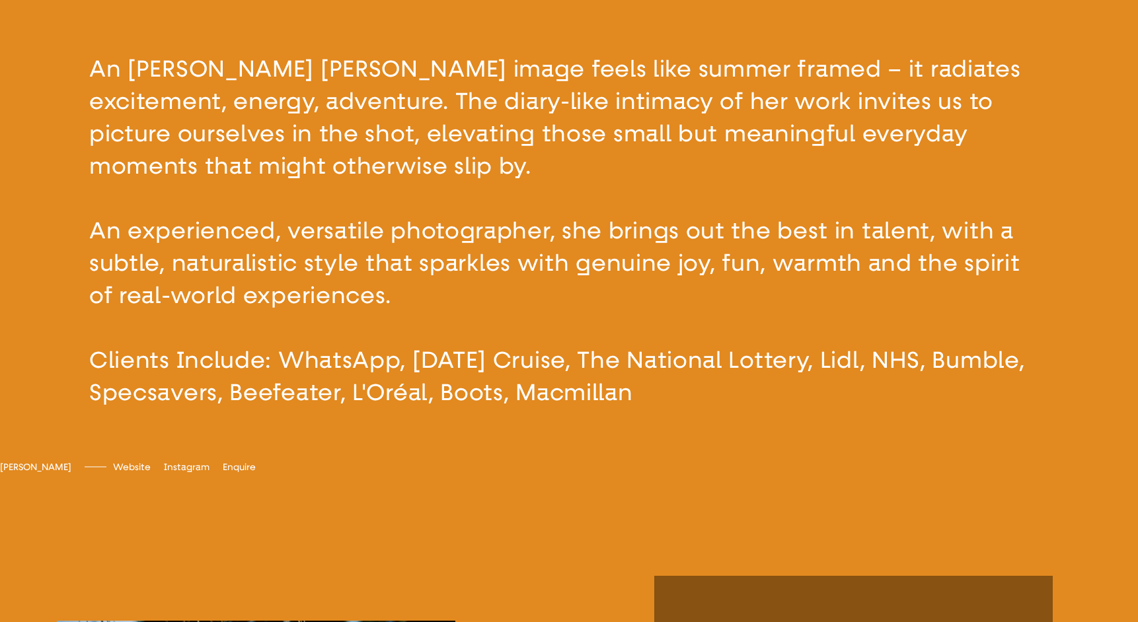
click at [225, 144] on button "button" at bounding box center [569, 231] width 1138 height 462
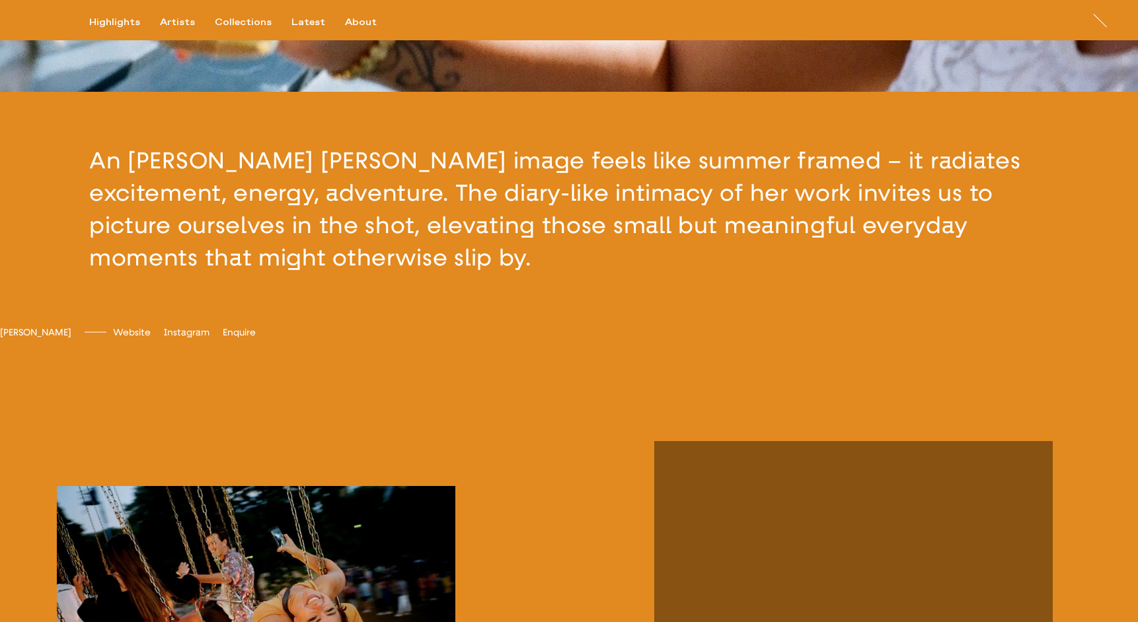
scroll to position [402, 0]
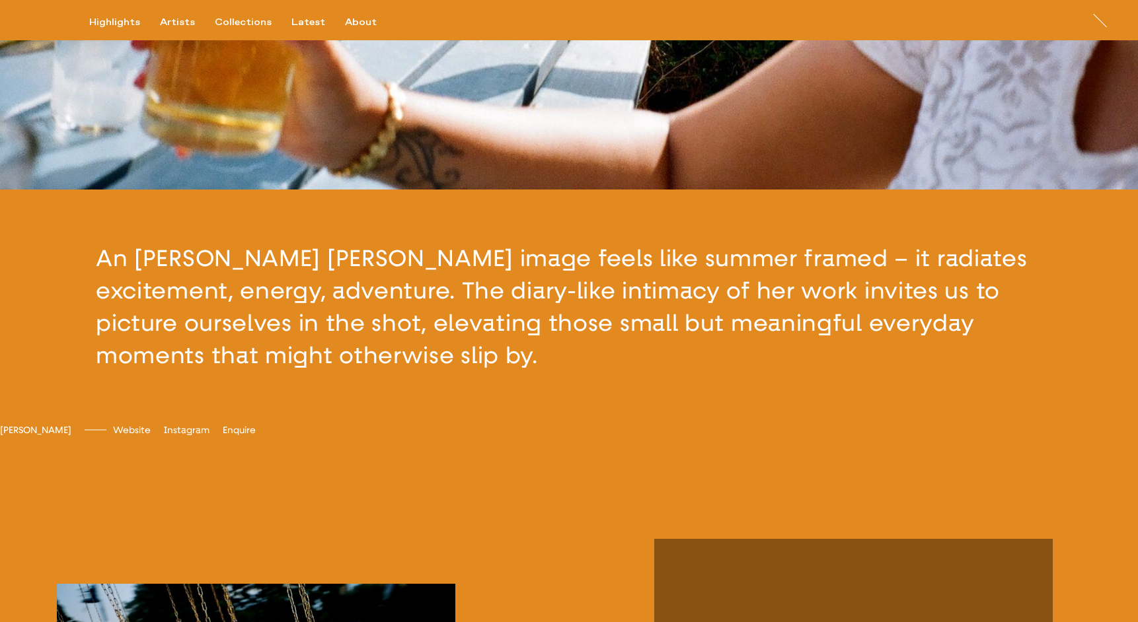
click at [630, 375] on button "button" at bounding box center [569, 307] width 1138 height 235
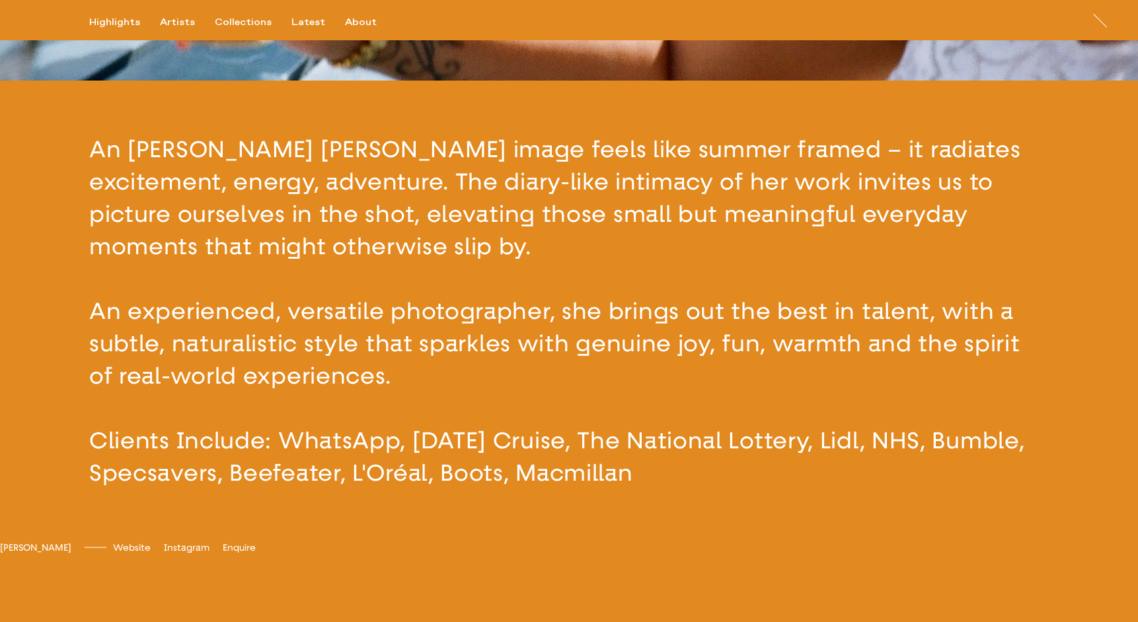
scroll to position [591, 0]
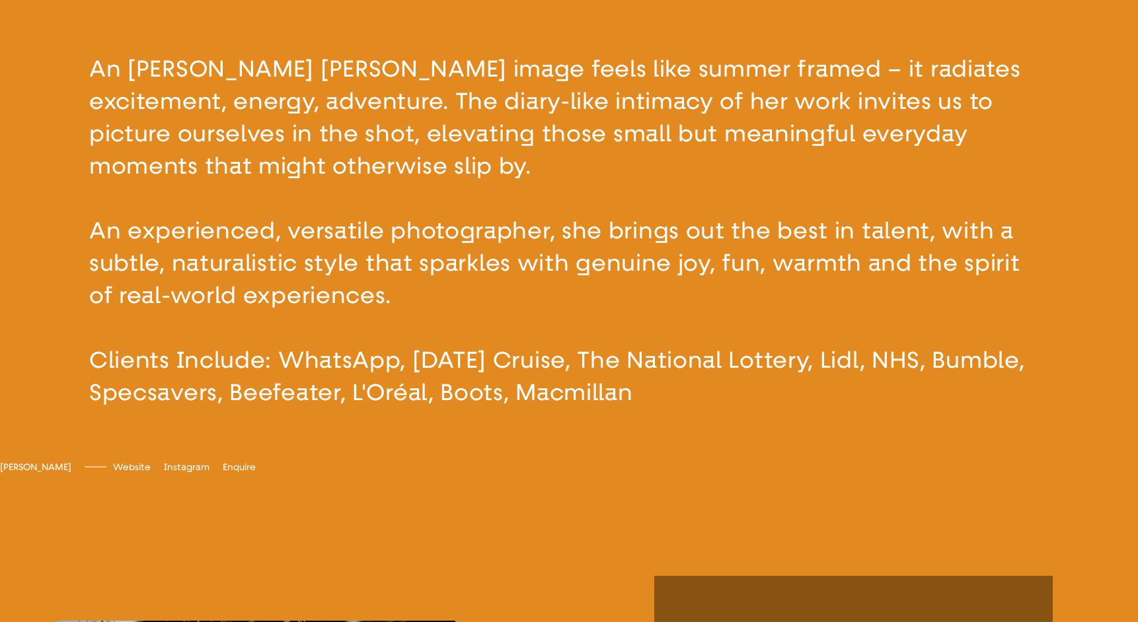
click at [592, 200] on button "button" at bounding box center [569, 231] width 1138 height 462
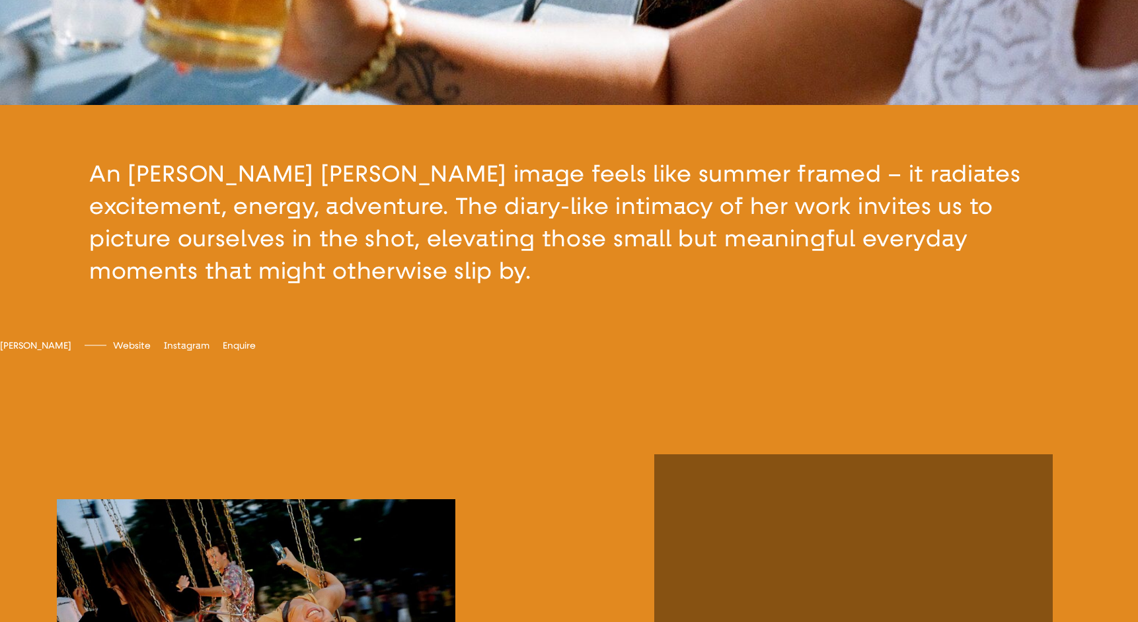
scroll to position [467, 0]
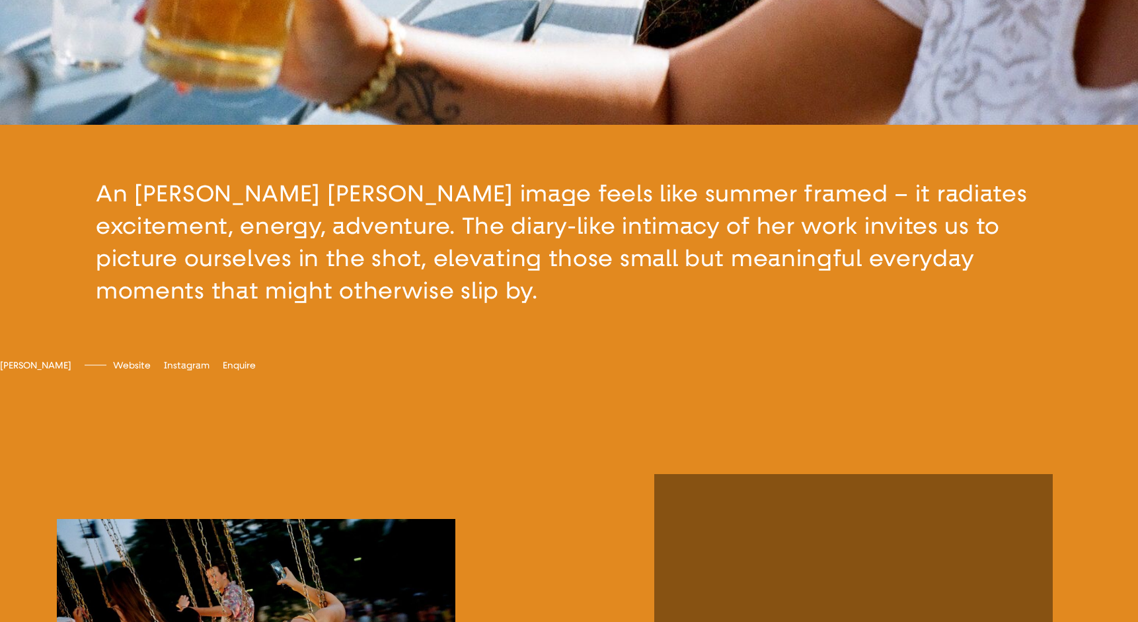
click at [509, 235] on button "button" at bounding box center [569, 242] width 1138 height 235
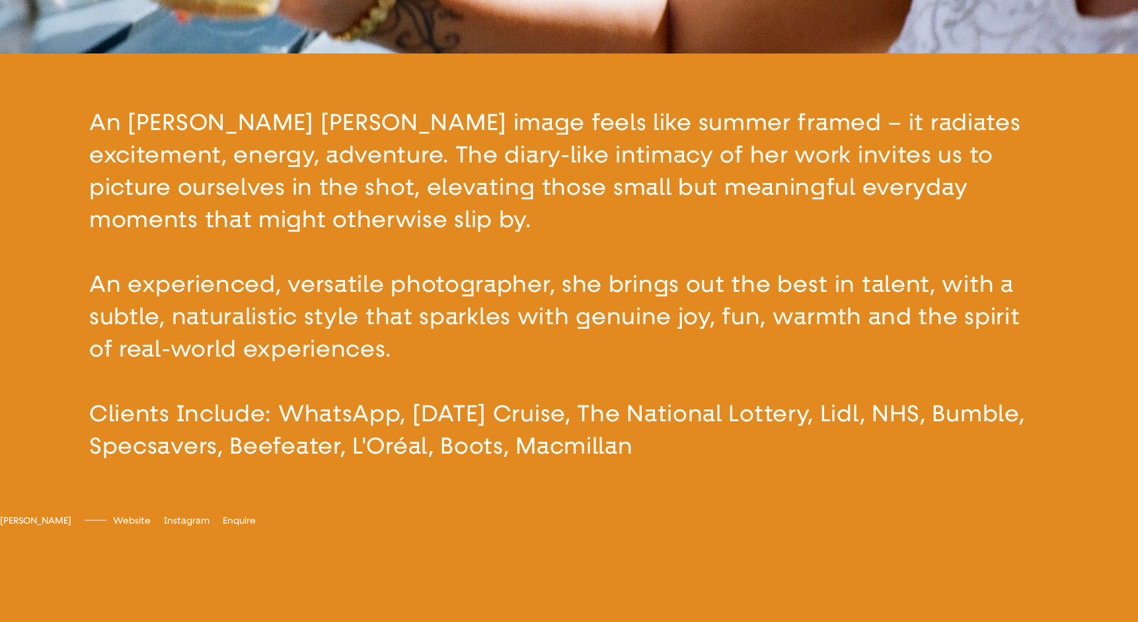
scroll to position [591, 0]
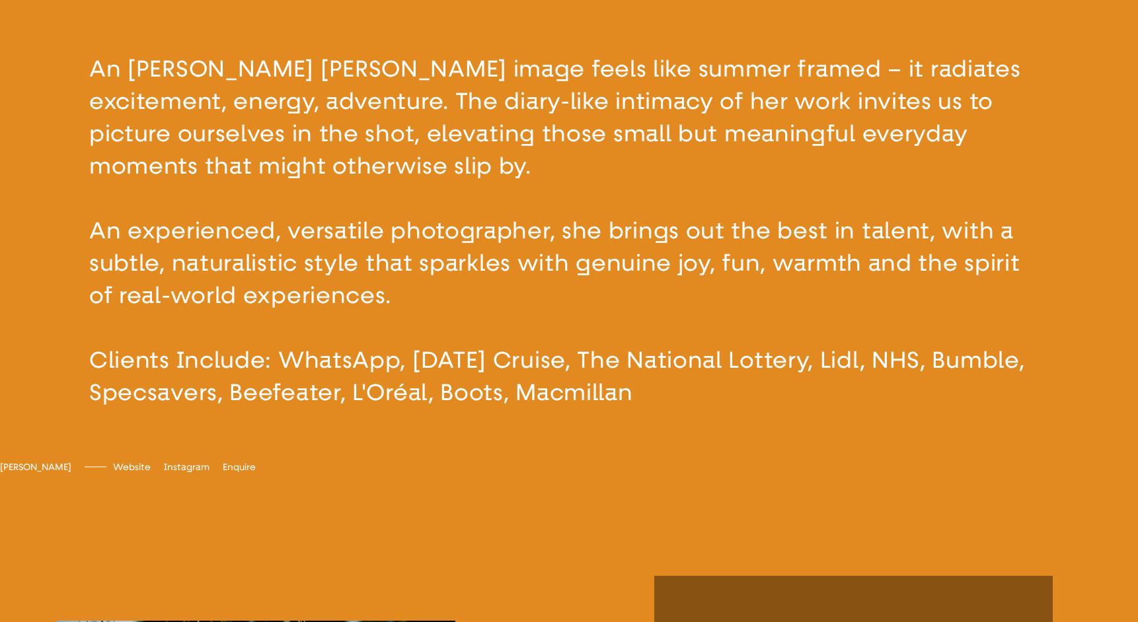
click at [509, 235] on button "button" at bounding box center [569, 231] width 1138 height 462
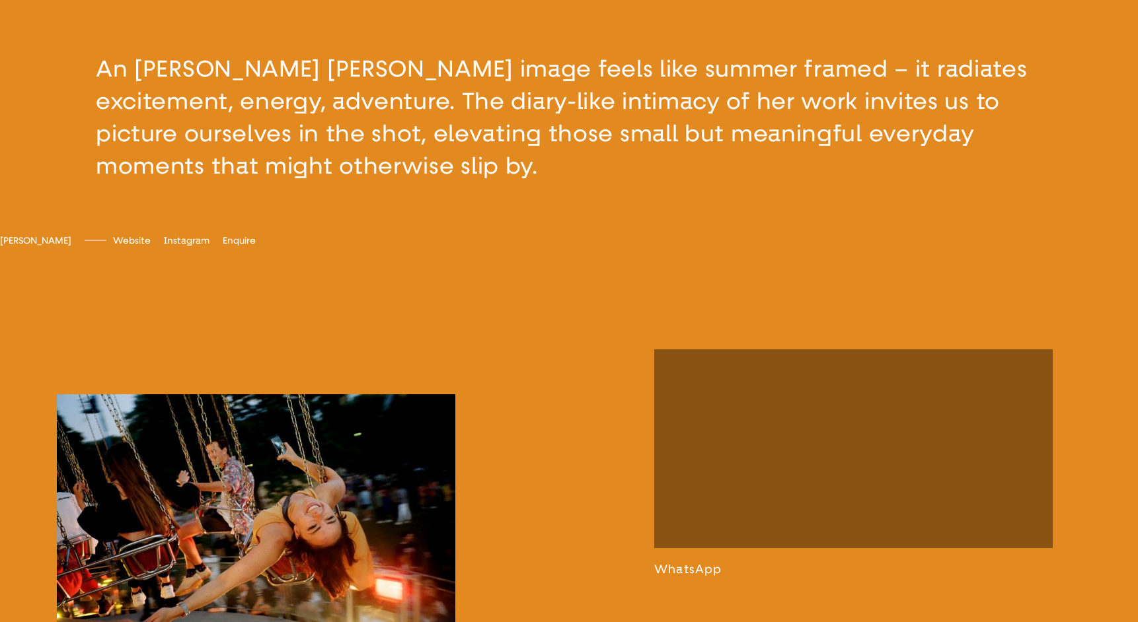
click at [471, 120] on button "button" at bounding box center [569, 117] width 1138 height 235
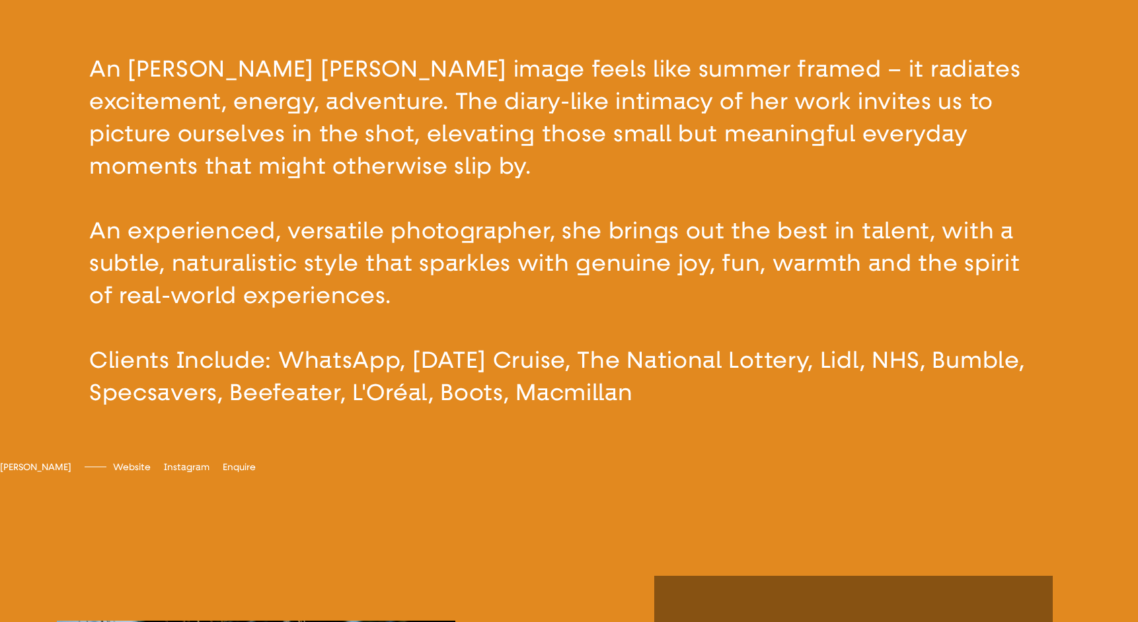
click at [471, 120] on button "button" at bounding box center [569, 231] width 1138 height 462
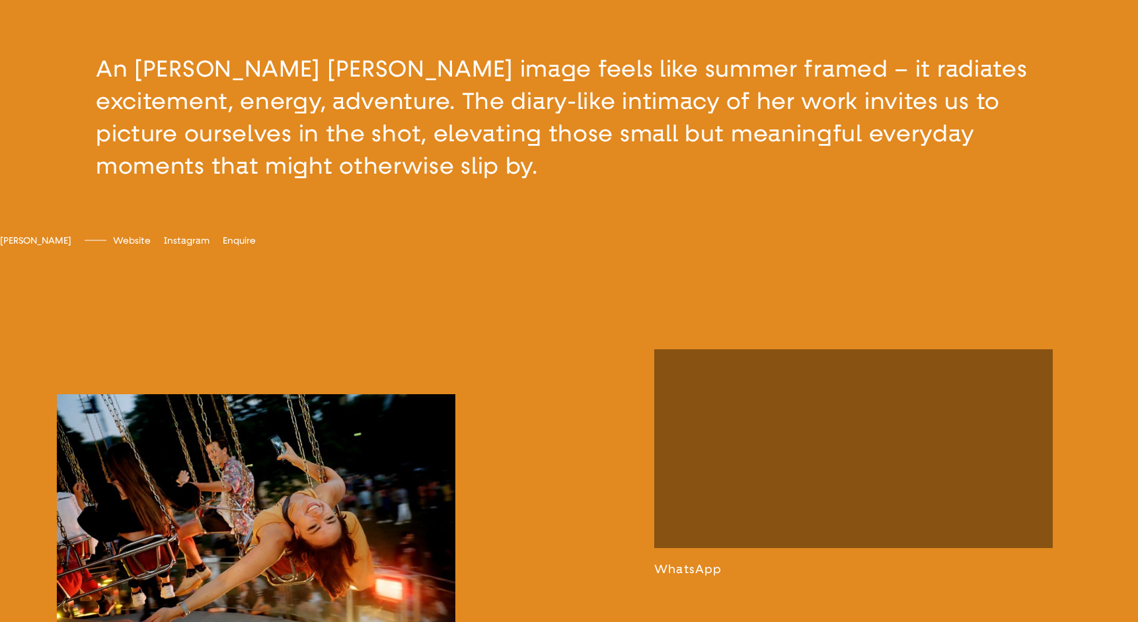
click at [471, 120] on button "button" at bounding box center [569, 117] width 1138 height 235
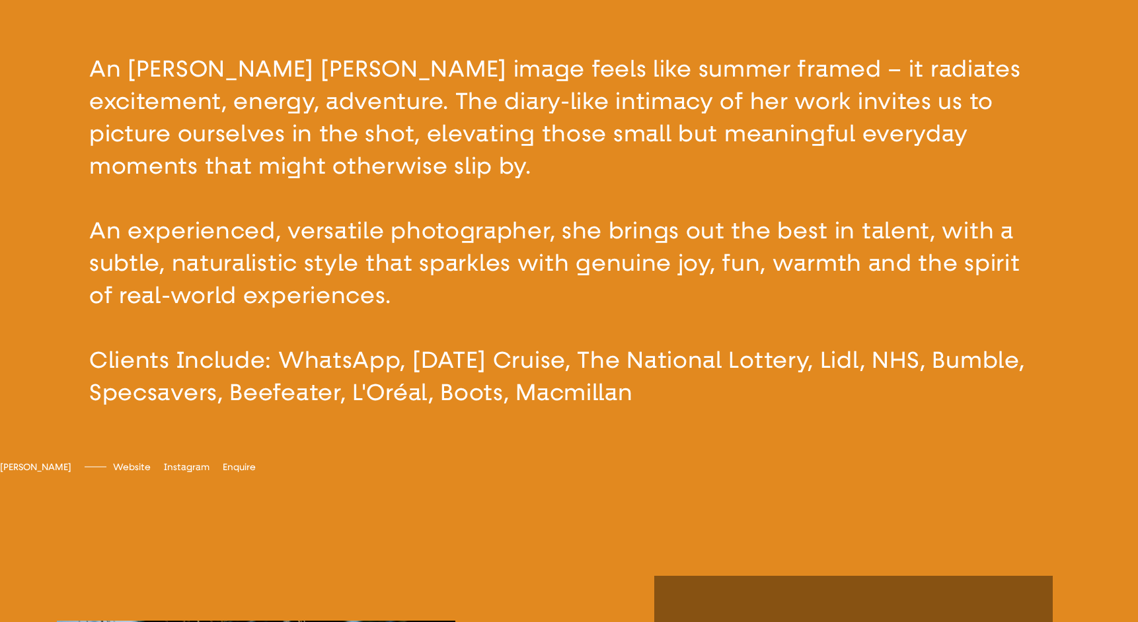
click at [471, 120] on button "button" at bounding box center [569, 231] width 1138 height 462
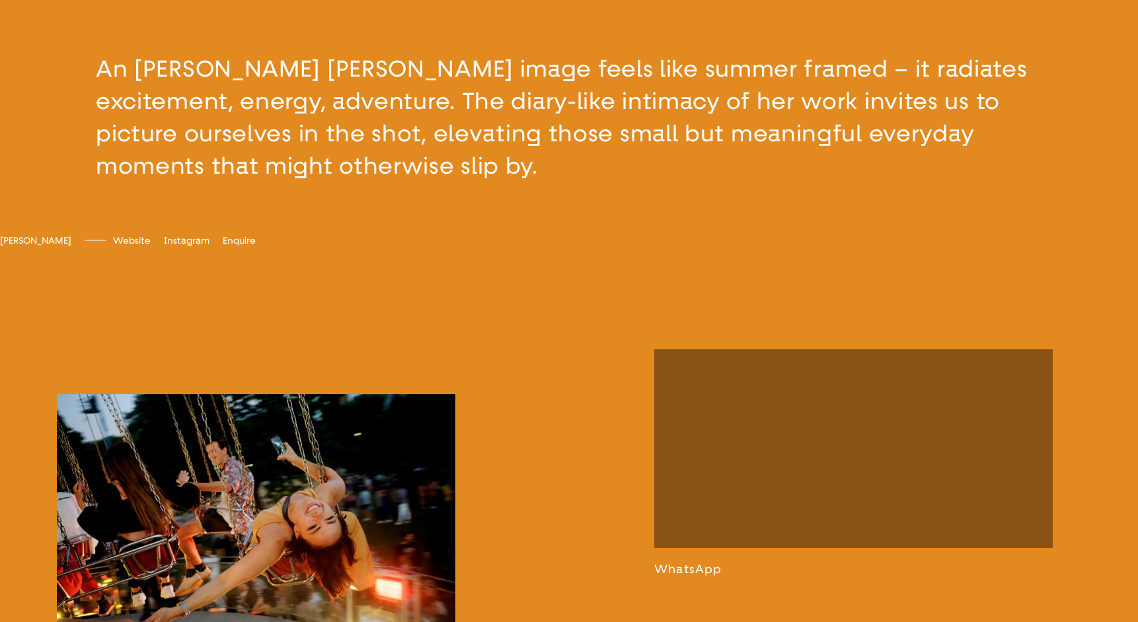
click at [471, 120] on button "button" at bounding box center [569, 117] width 1138 height 235
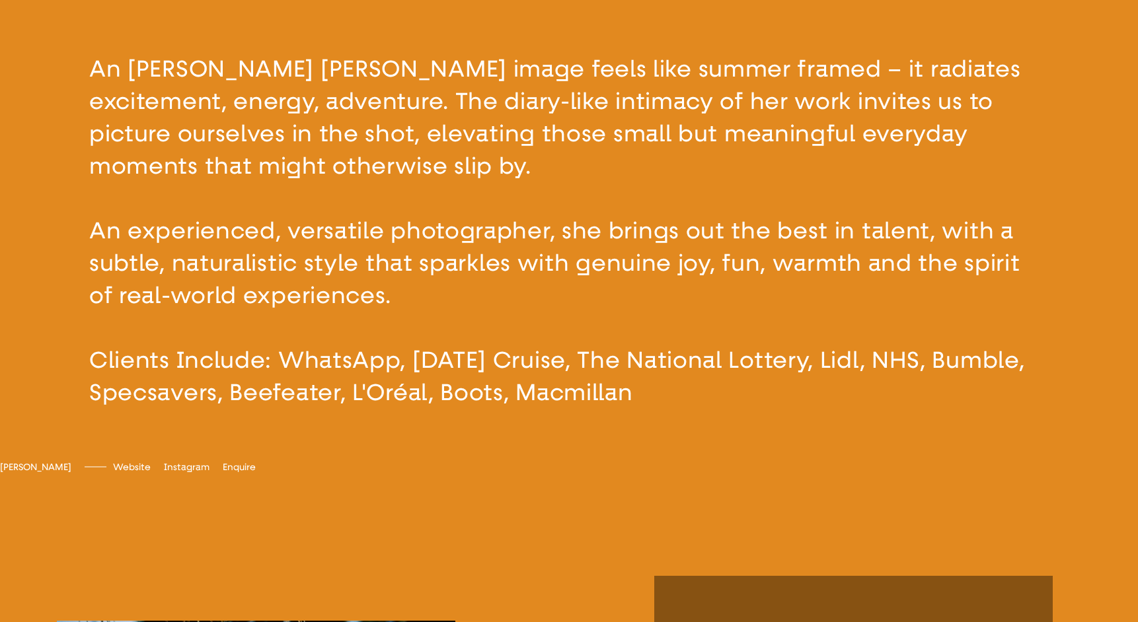
click at [471, 120] on button "button" at bounding box center [569, 231] width 1138 height 462
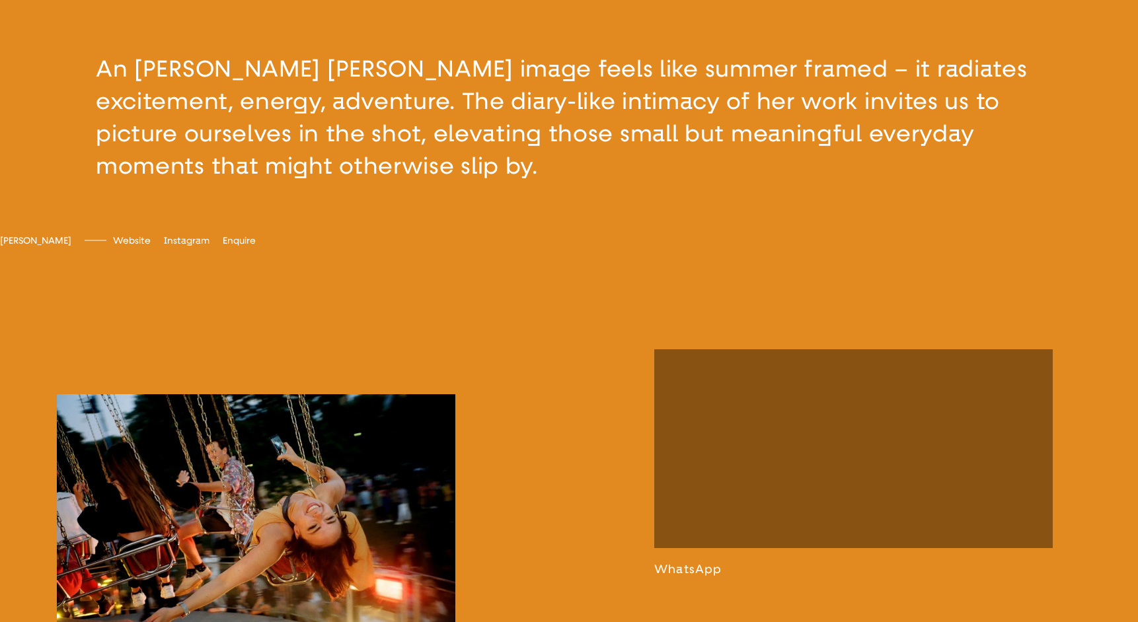
click at [345, 88] on button "button" at bounding box center [569, 117] width 1138 height 235
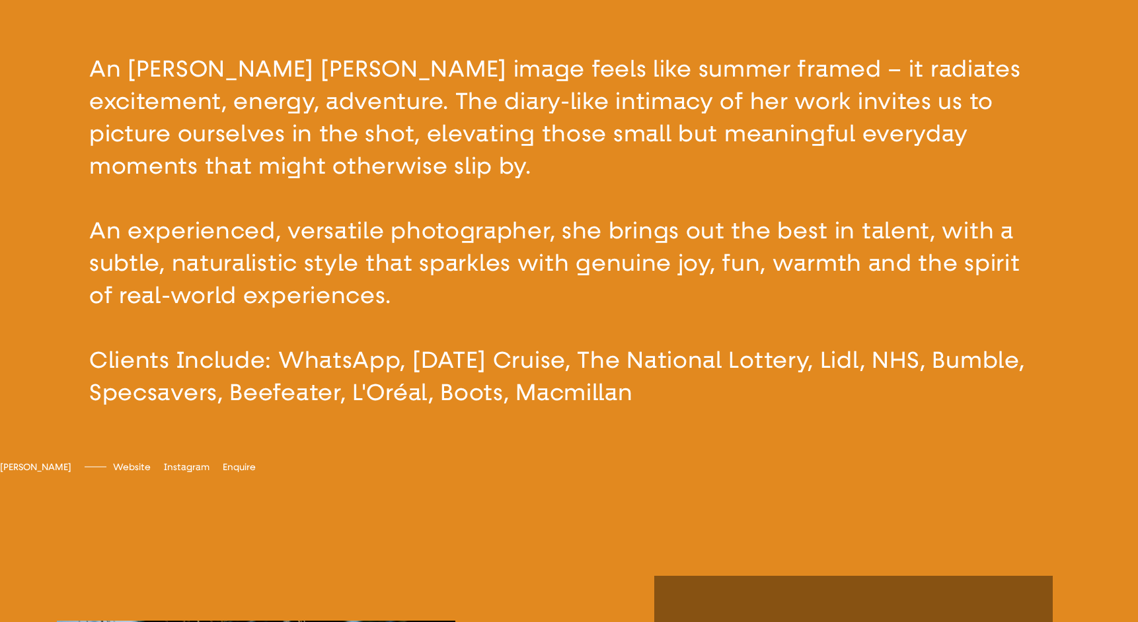
click at [345, 88] on button "button" at bounding box center [569, 231] width 1138 height 462
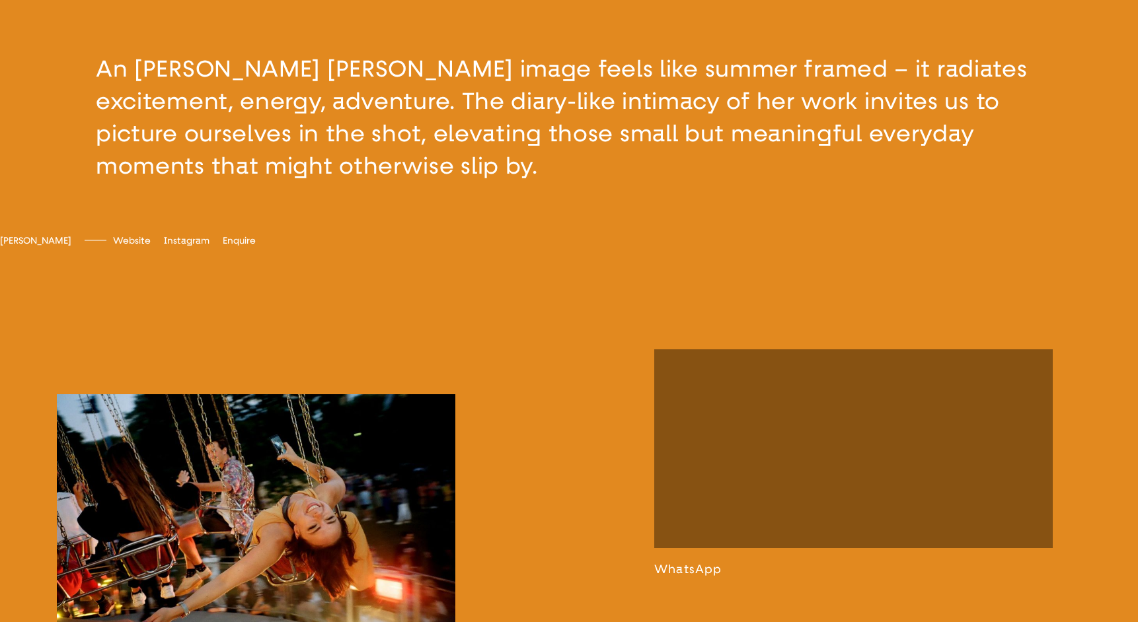
click at [345, 88] on button "button" at bounding box center [569, 117] width 1138 height 235
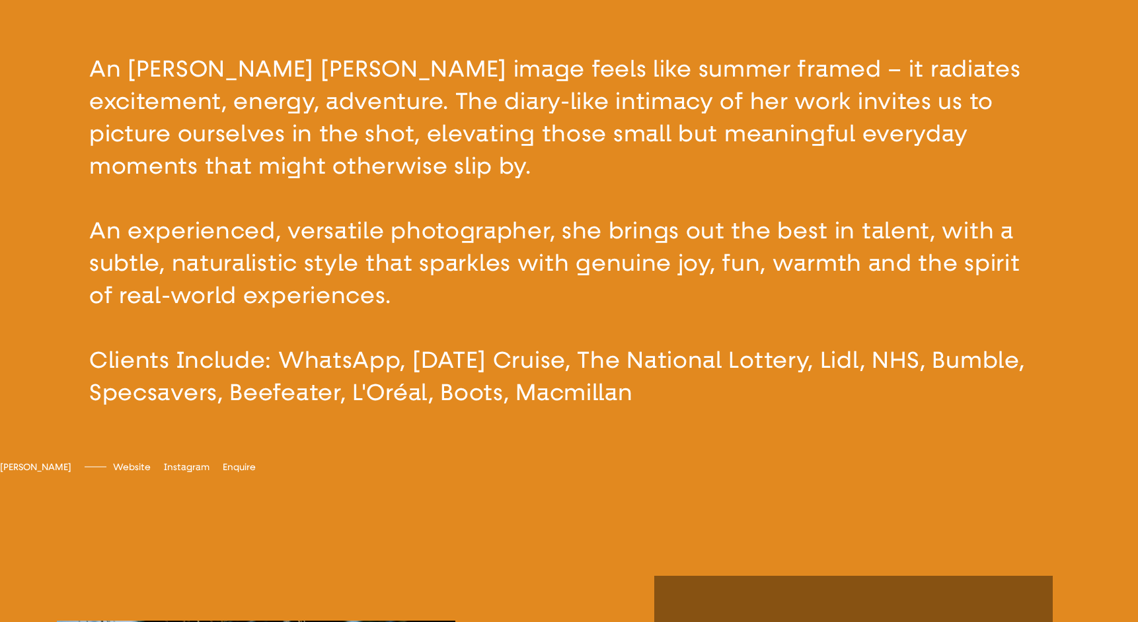
click at [345, 88] on button "button" at bounding box center [569, 231] width 1138 height 462
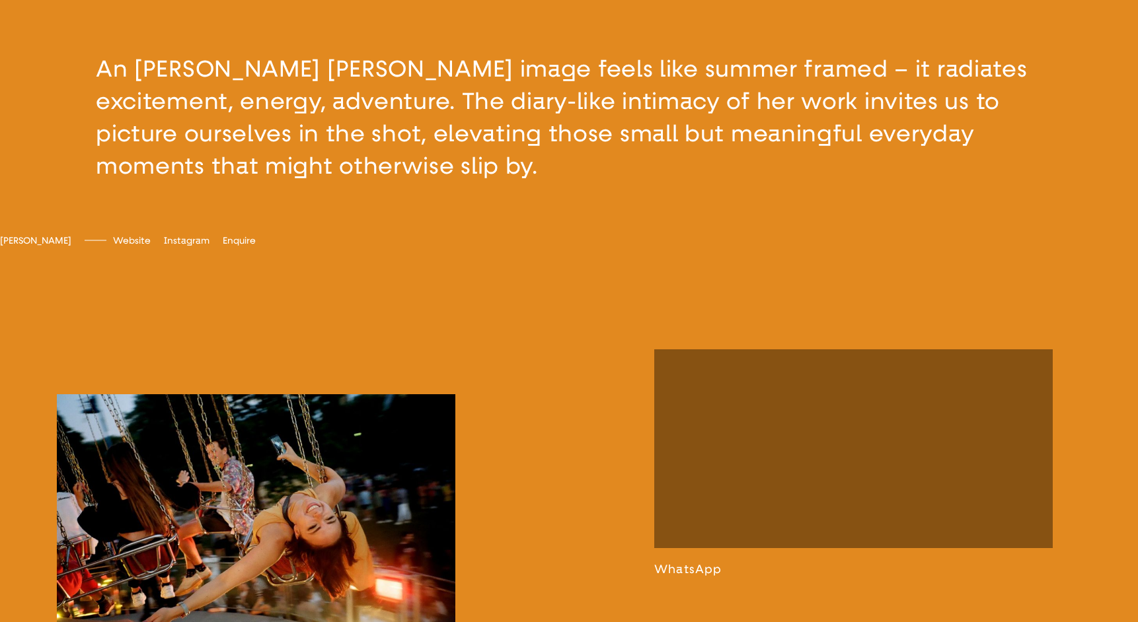
click at [345, 88] on button "button" at bounding box center [569, 117] width 1138 height 235
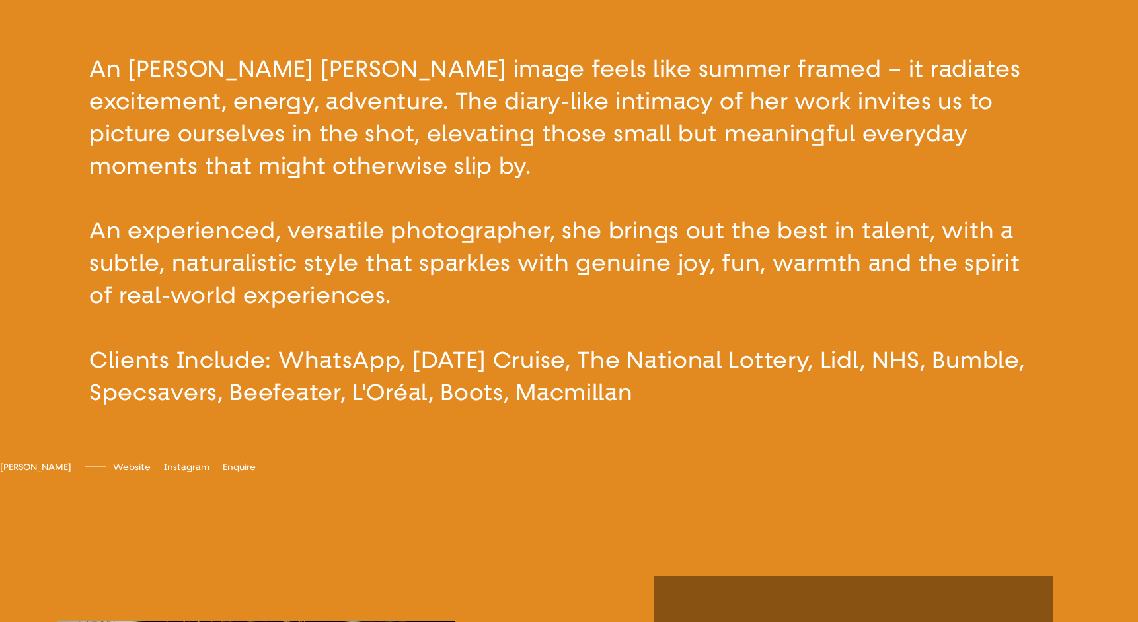
click at [345, 88] on button "button" at bounding box center [569, 231] width 1138 height 462
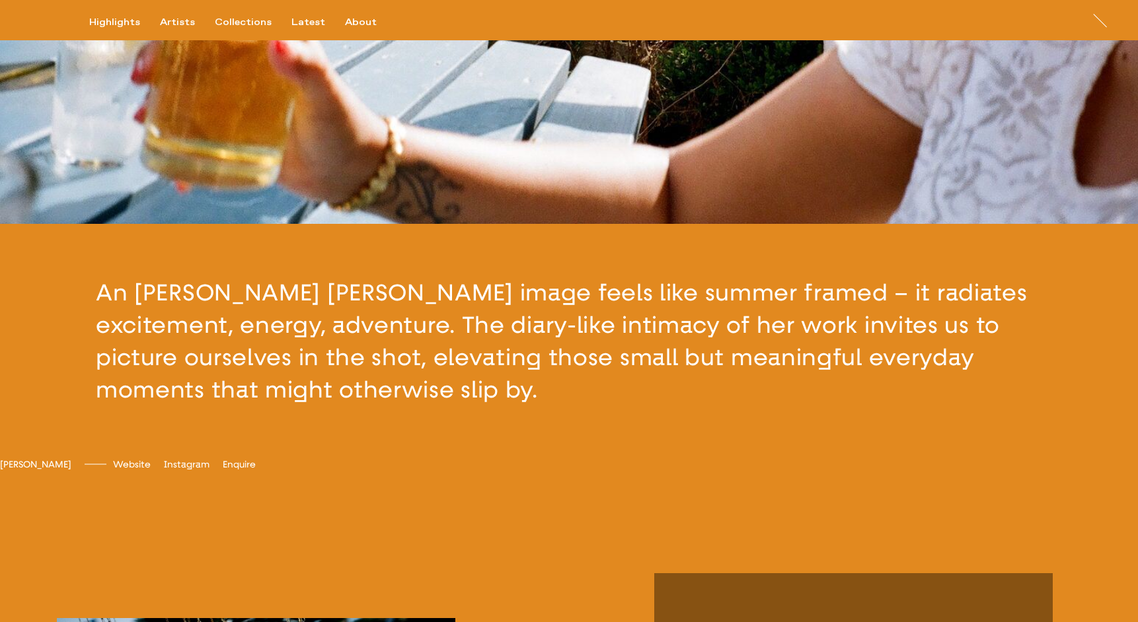
scroll to position [370, 0]
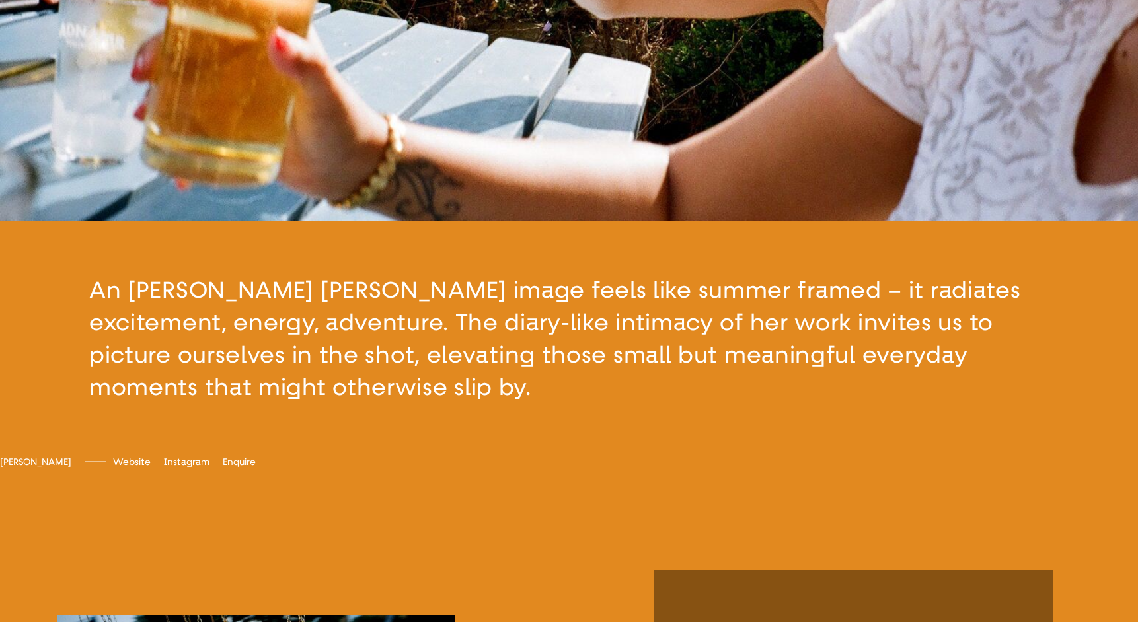
drag, startPoint x: 950, startPoint y: 457, endPoint x: 562, endPoint y: 2, distance: 597.6
